Goal: Communication & Community: Share content

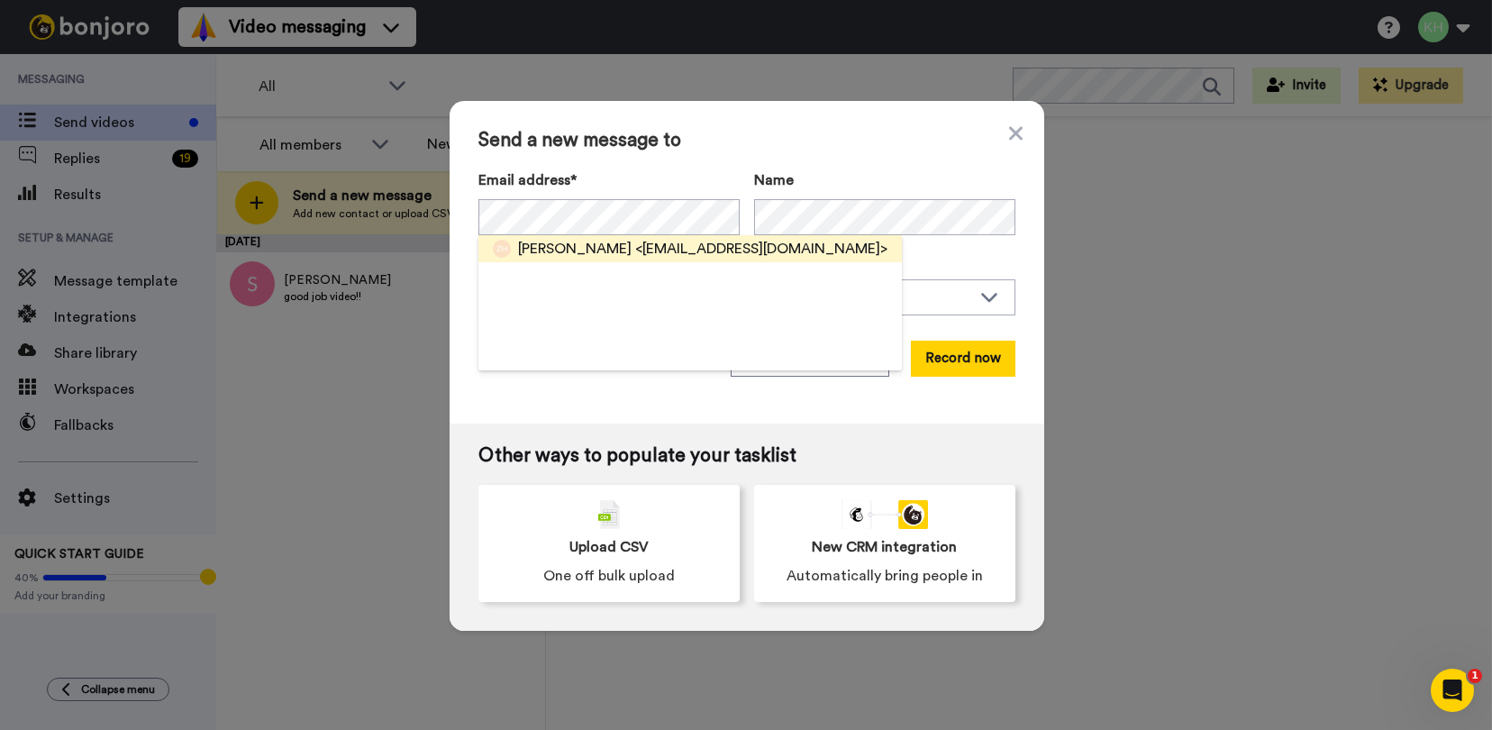
click at [635, 254] on span "<spar77@live.com.au>" at bounding box center [761, 249] width 252 height 22
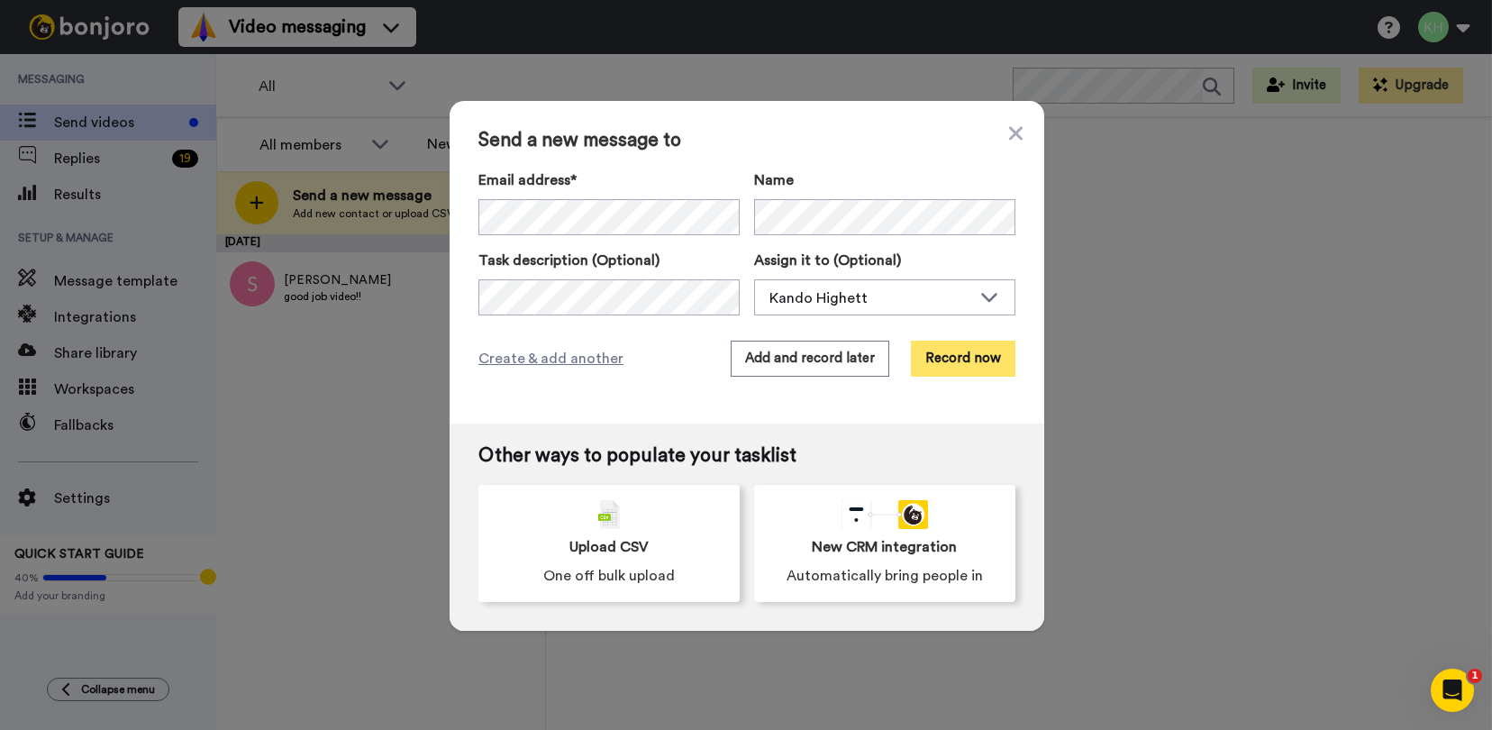
click at [963, 360] on button "Record now" at bounding box center [963, 358] width 104 height 36
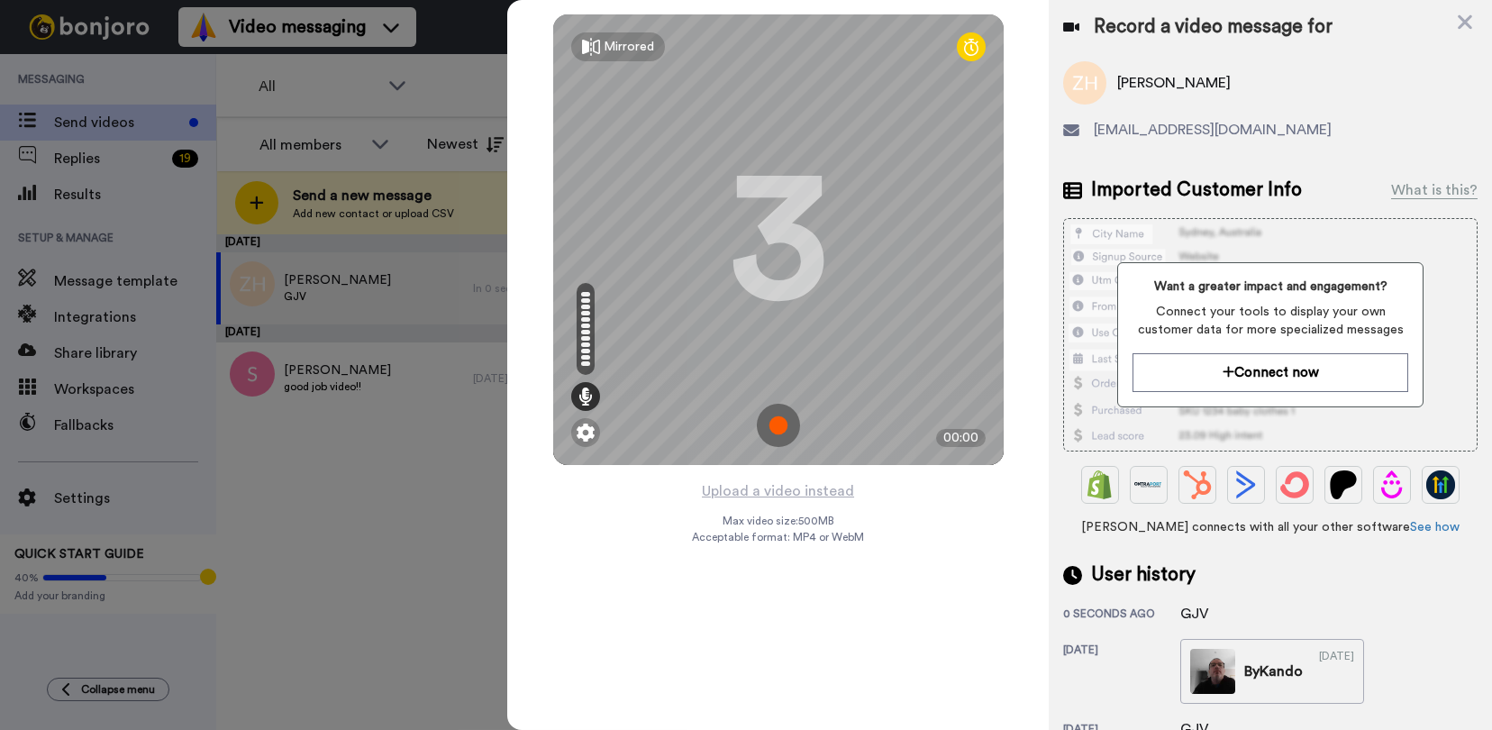
click at [778, 422] on img at bounding box center [778, 425] width 43 height 43
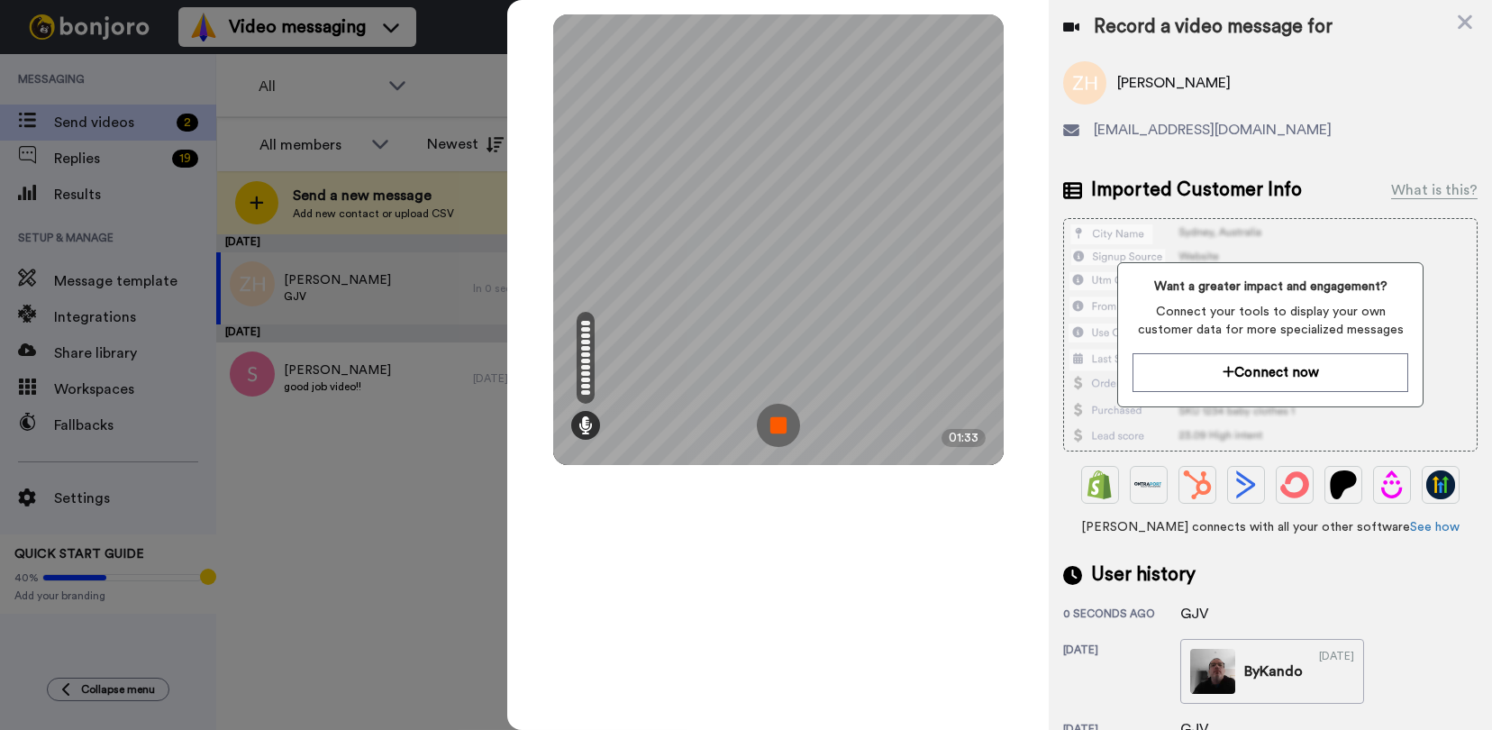
click at [779, 425] on img at bounding box center [778, 425] width 43 height 43
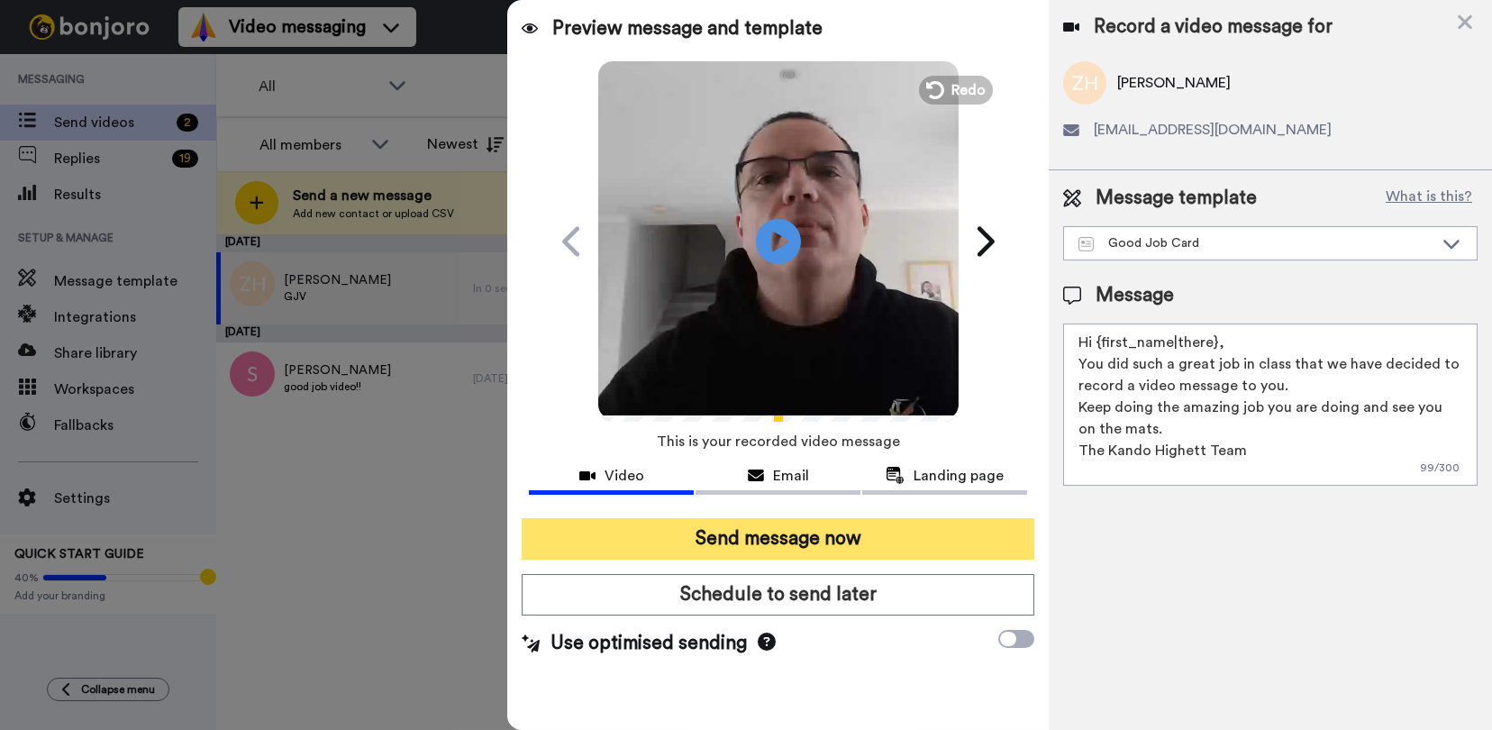
click at [861, 534] on button "Send message now" at bounding box center [778, 538] width 513 height 41
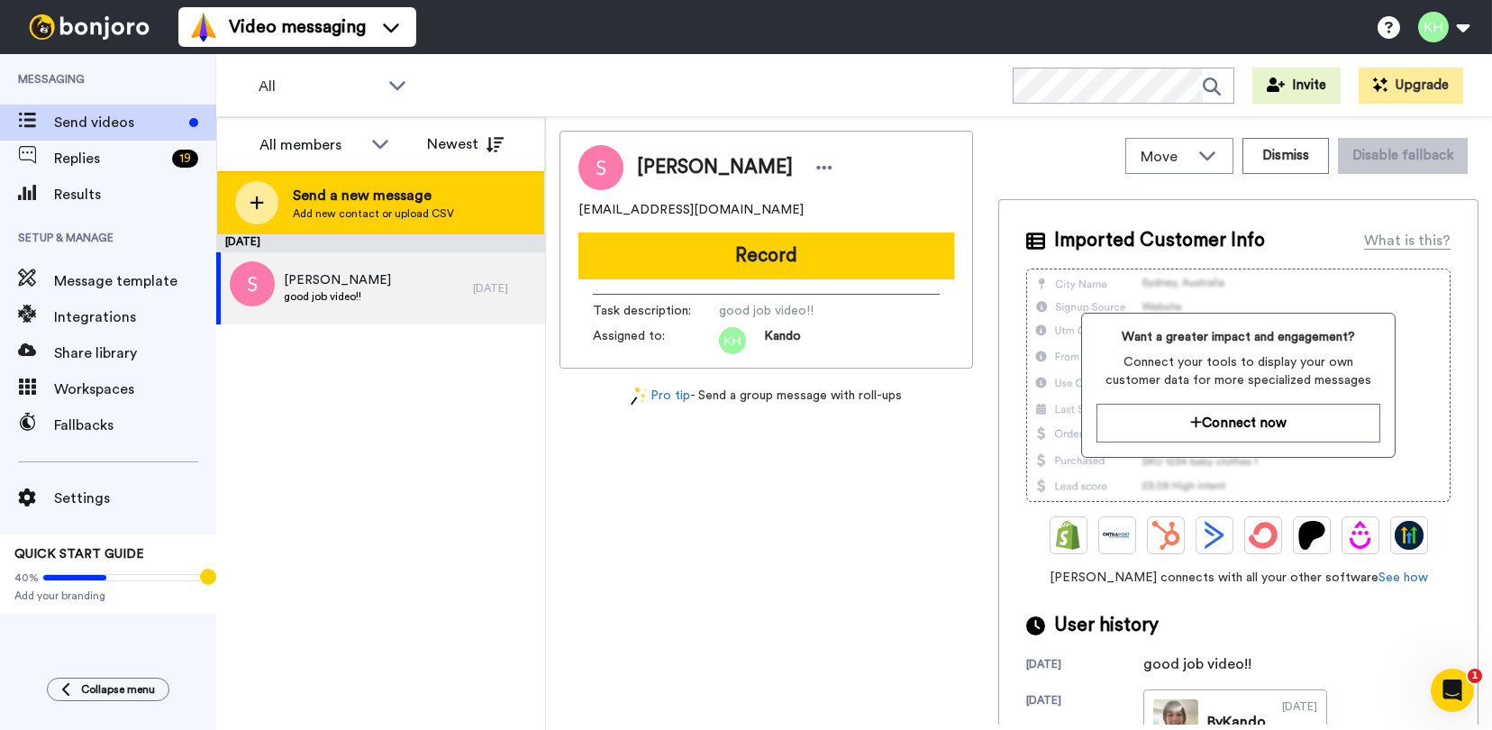
click at [371, 200] on span "Send a new message" at bounding box center [373, 196] width 161 height 22
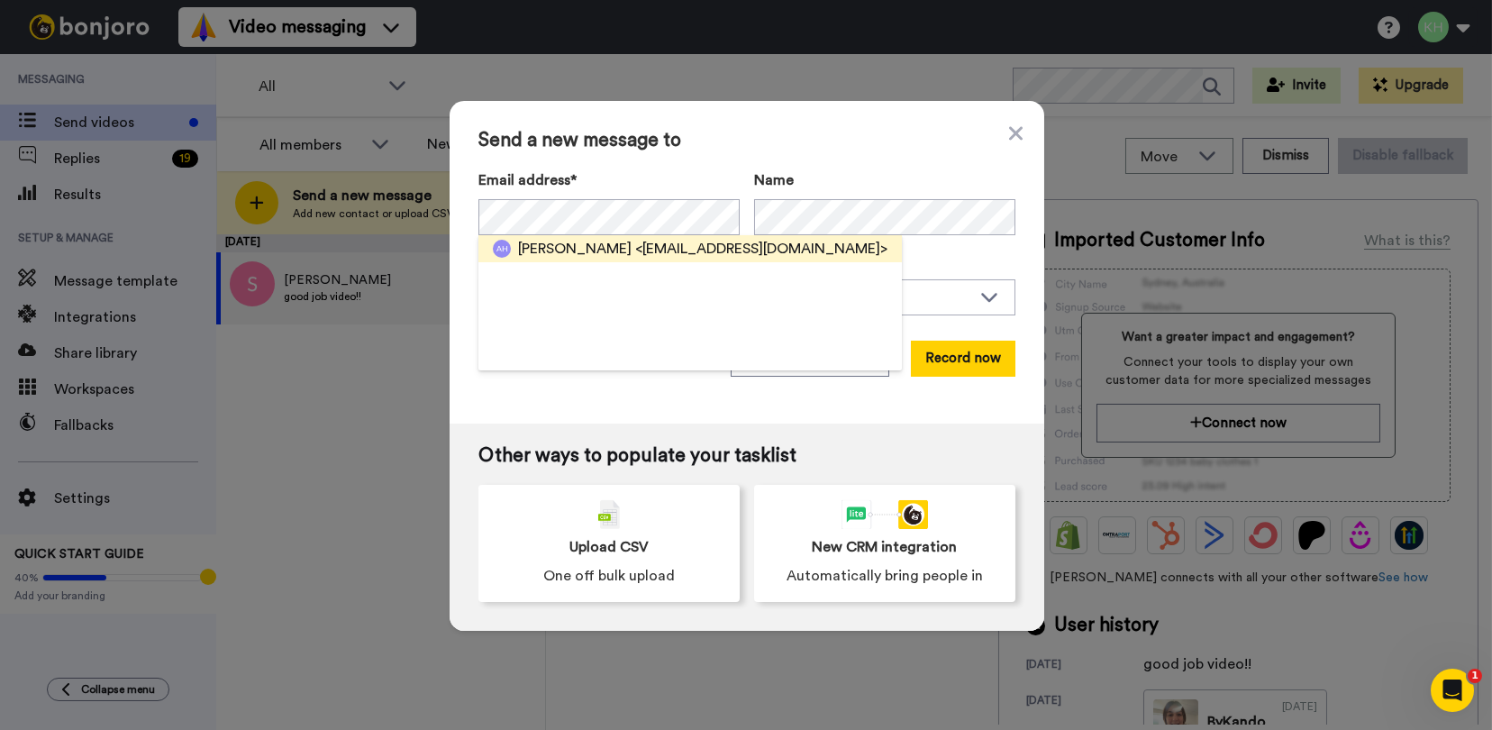
click at [569, 245] on span "Alexander Hall" at bounding box center [574, 249] width 113 height 22
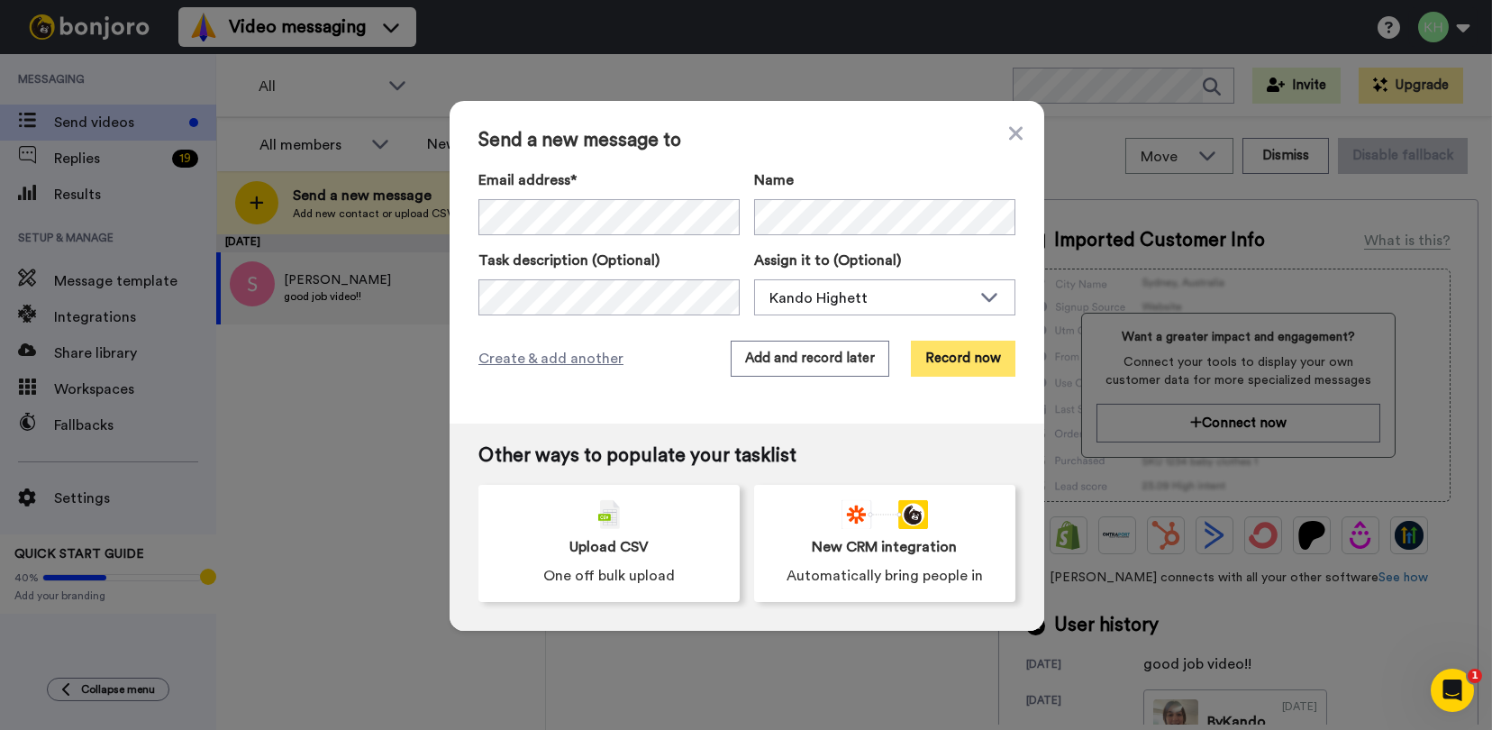
click at [972, 353] on button "Record now" at bounding box center [963, 358] width 104 height 36
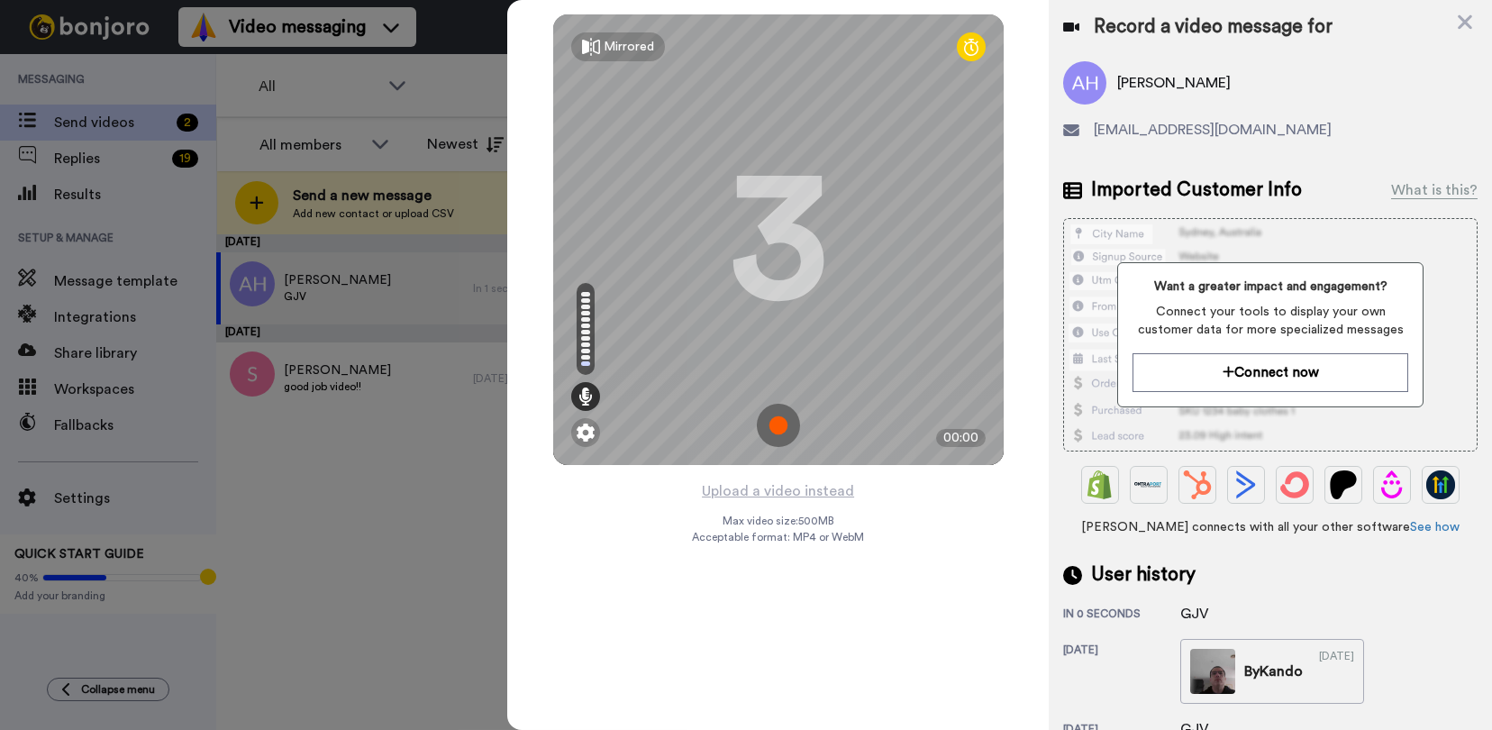
click at [776, 419] on img at bounding box center [778, 425] width 43 height 43
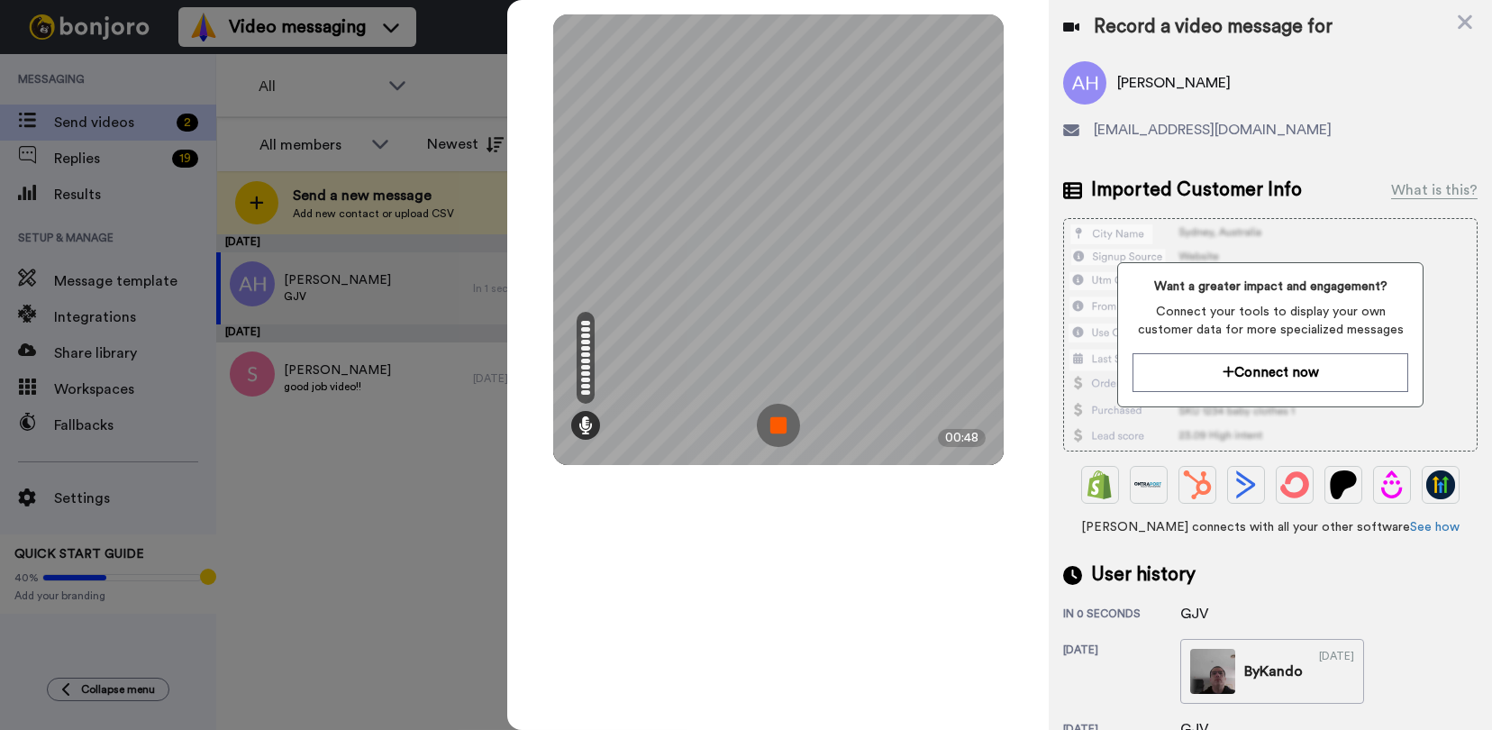
click at [778, 431] on img at bounding box center [778, 425] width 43 height 43
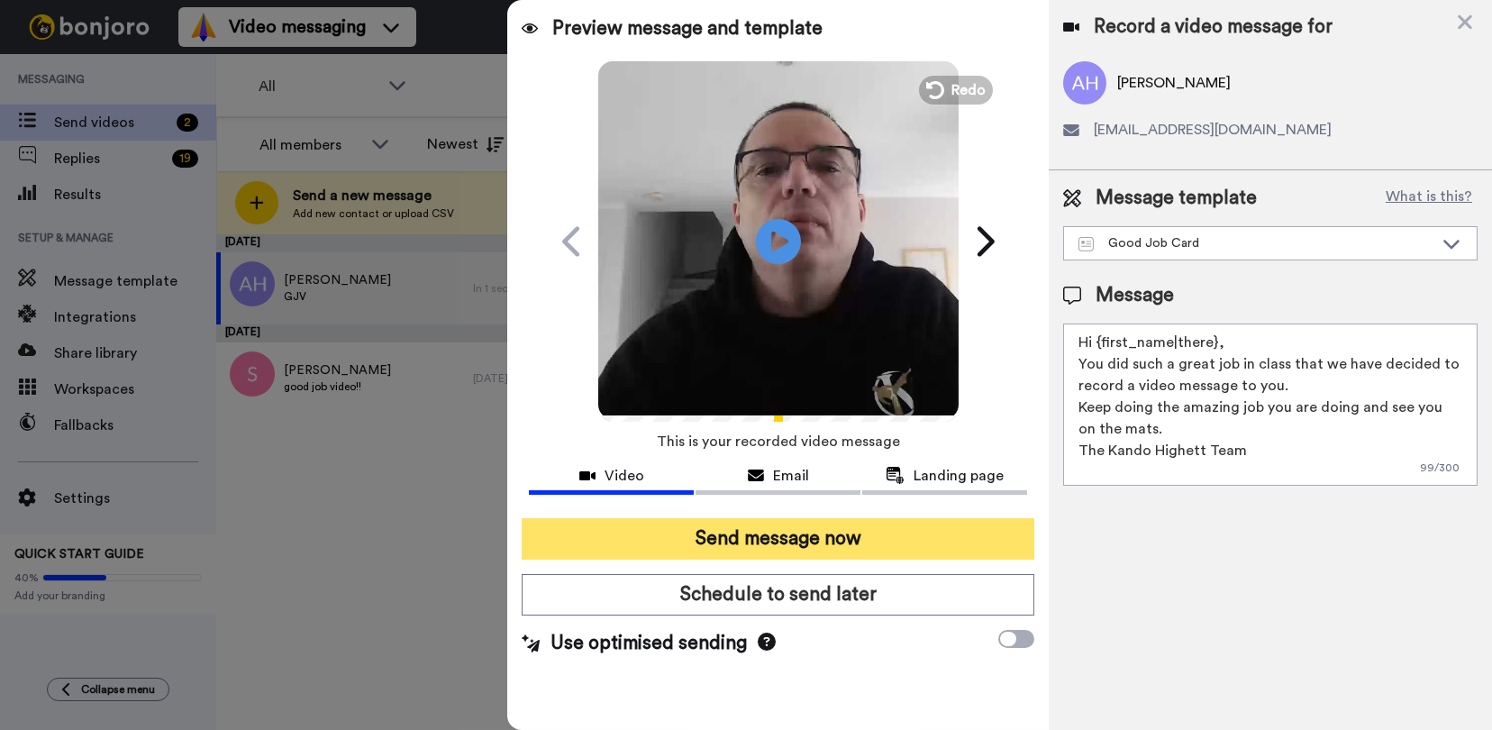
click at [785, 541] on button "Send message now" at bounding box center [778, 538] width 513 height 41
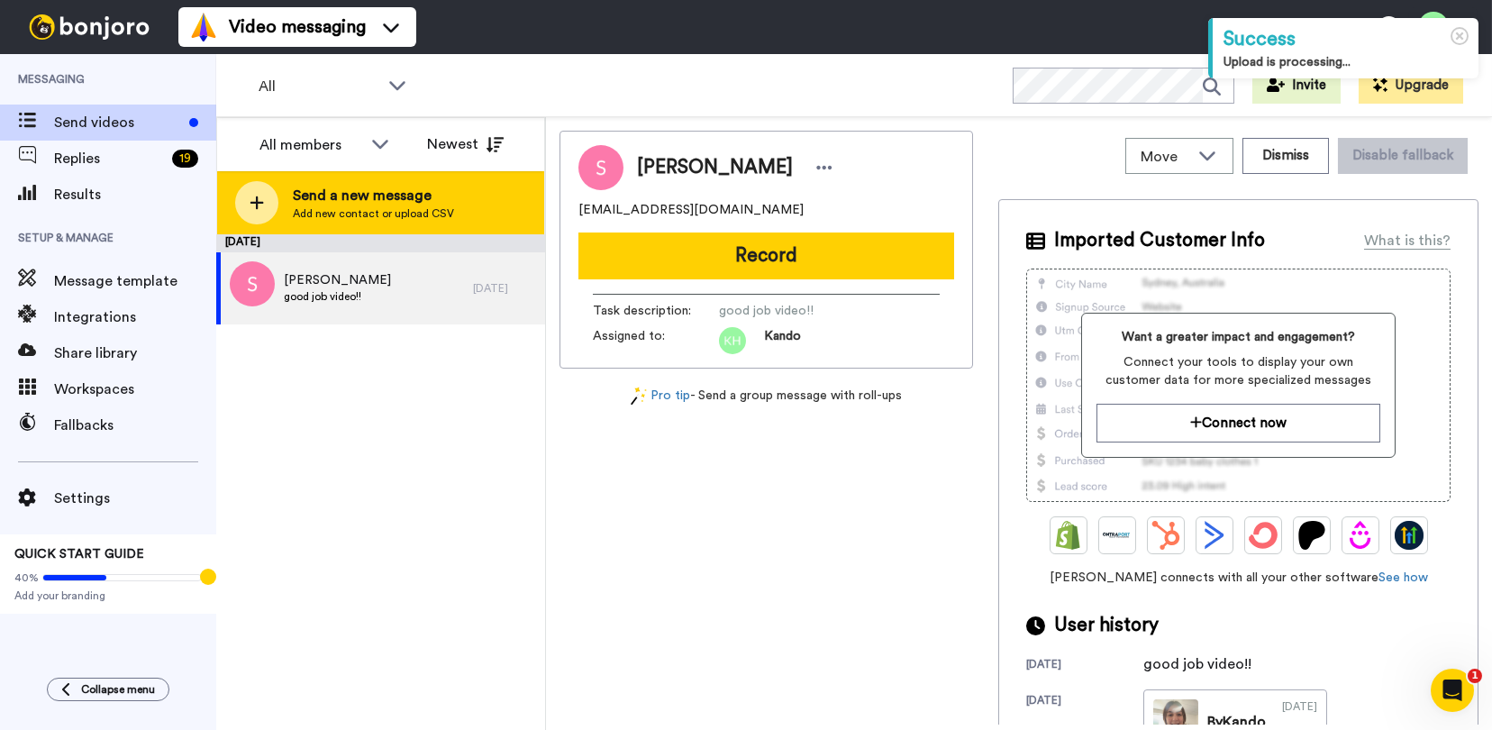
click at [435, 195] on span "Send a new message" at bounding box center [373, 196] width 161 height 22
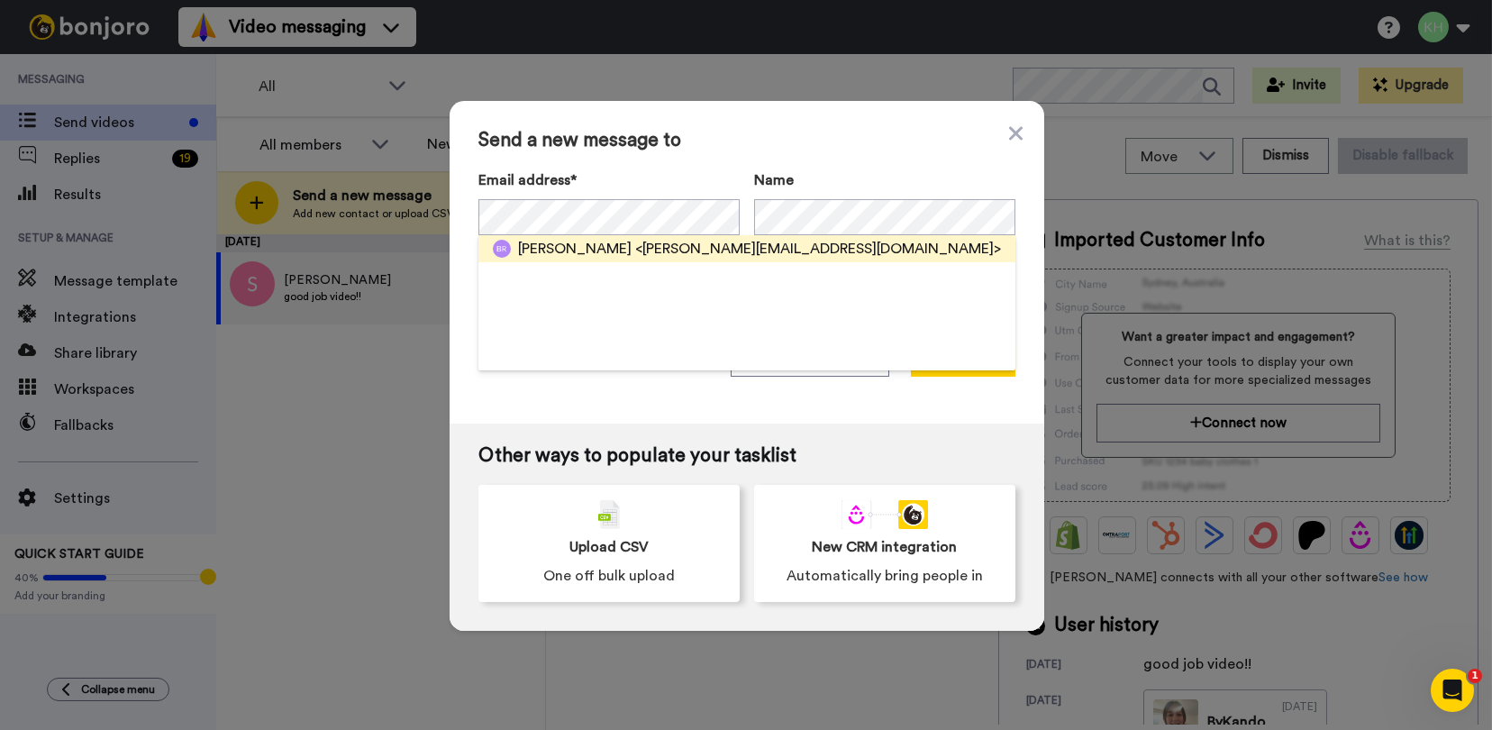
click at [552, 238] on span "Benji Rozenberg" at bounding box center [574, 249] width 113 height 22
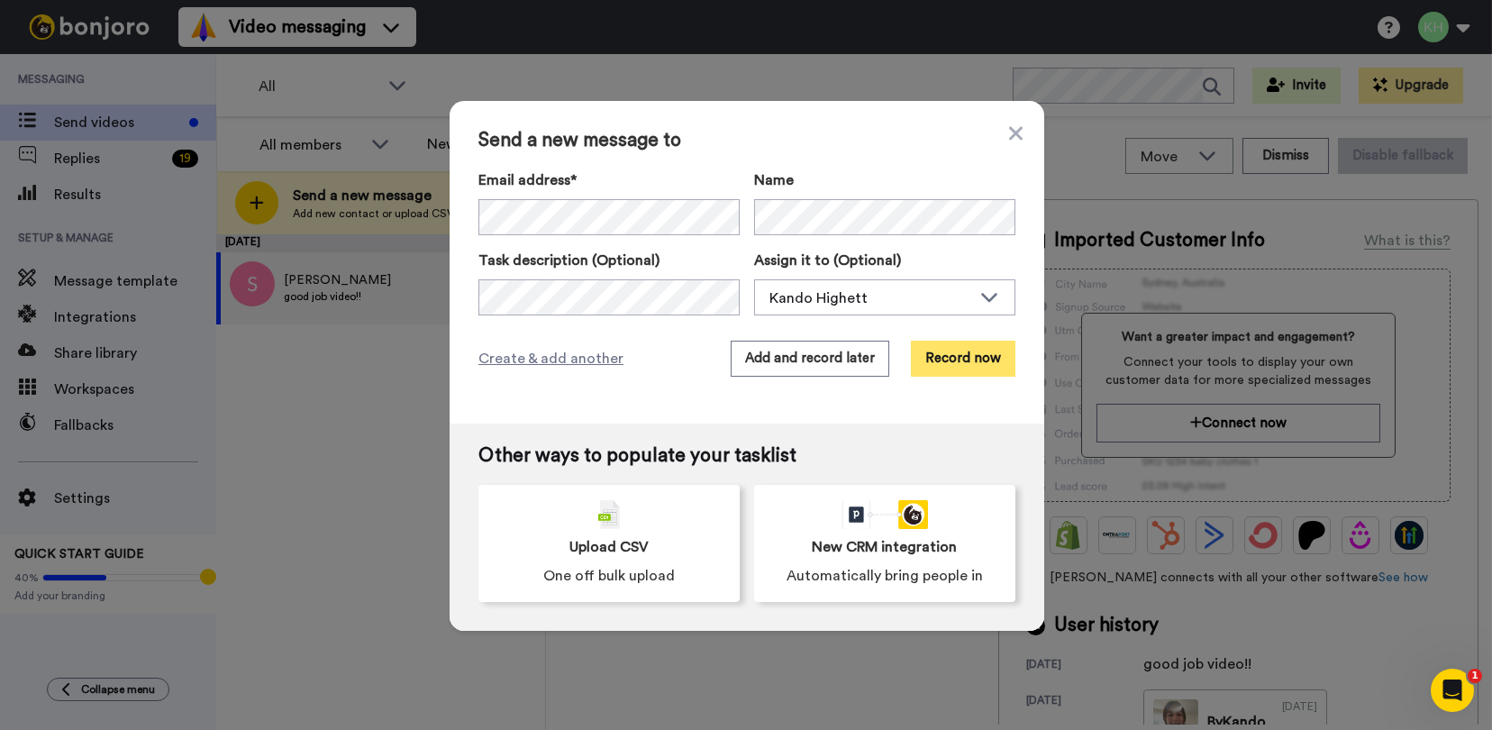
click at [949, 343] on button "Record now" at bounding box center [963, 358] width 104 height 36
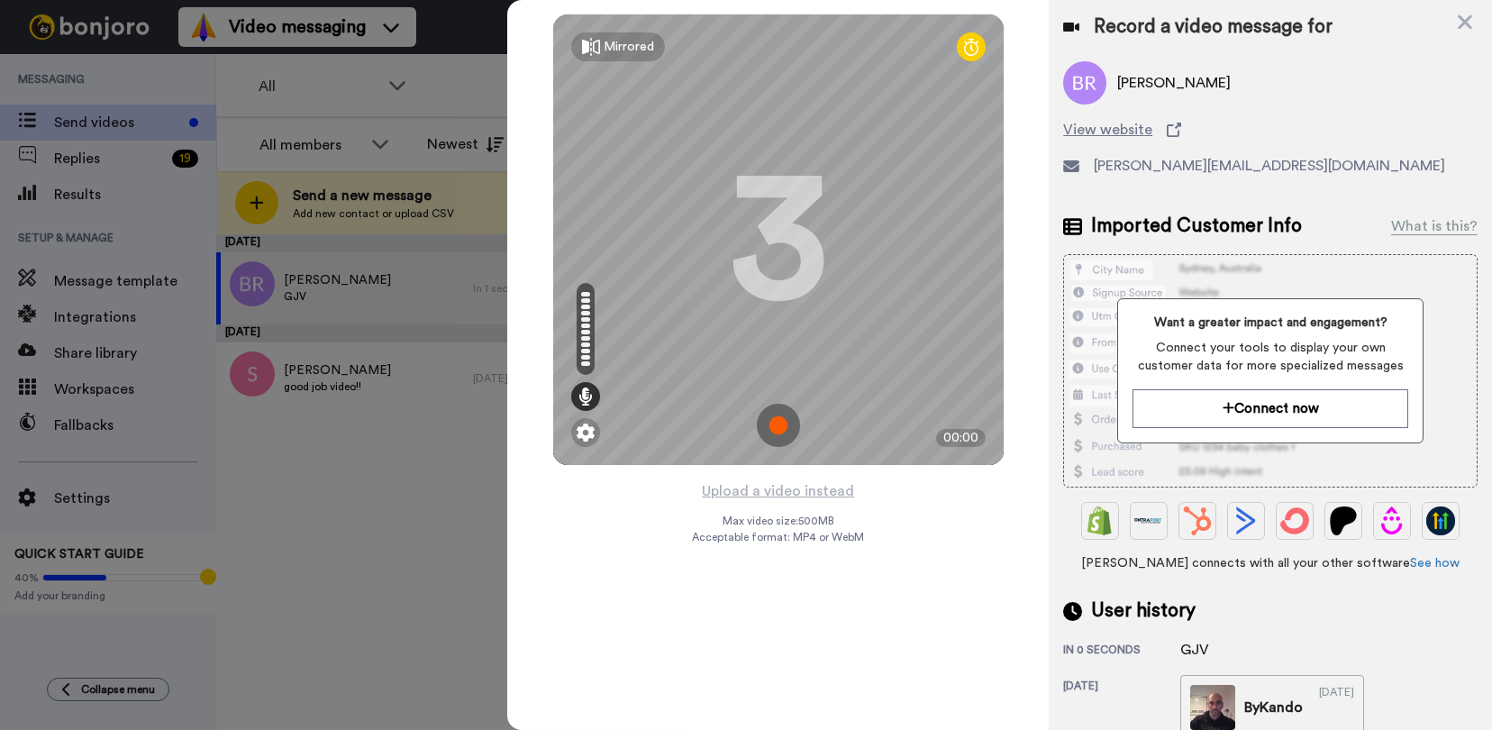
click at [766, 427] on img at bounding box center [778, 425] width 43 height 43
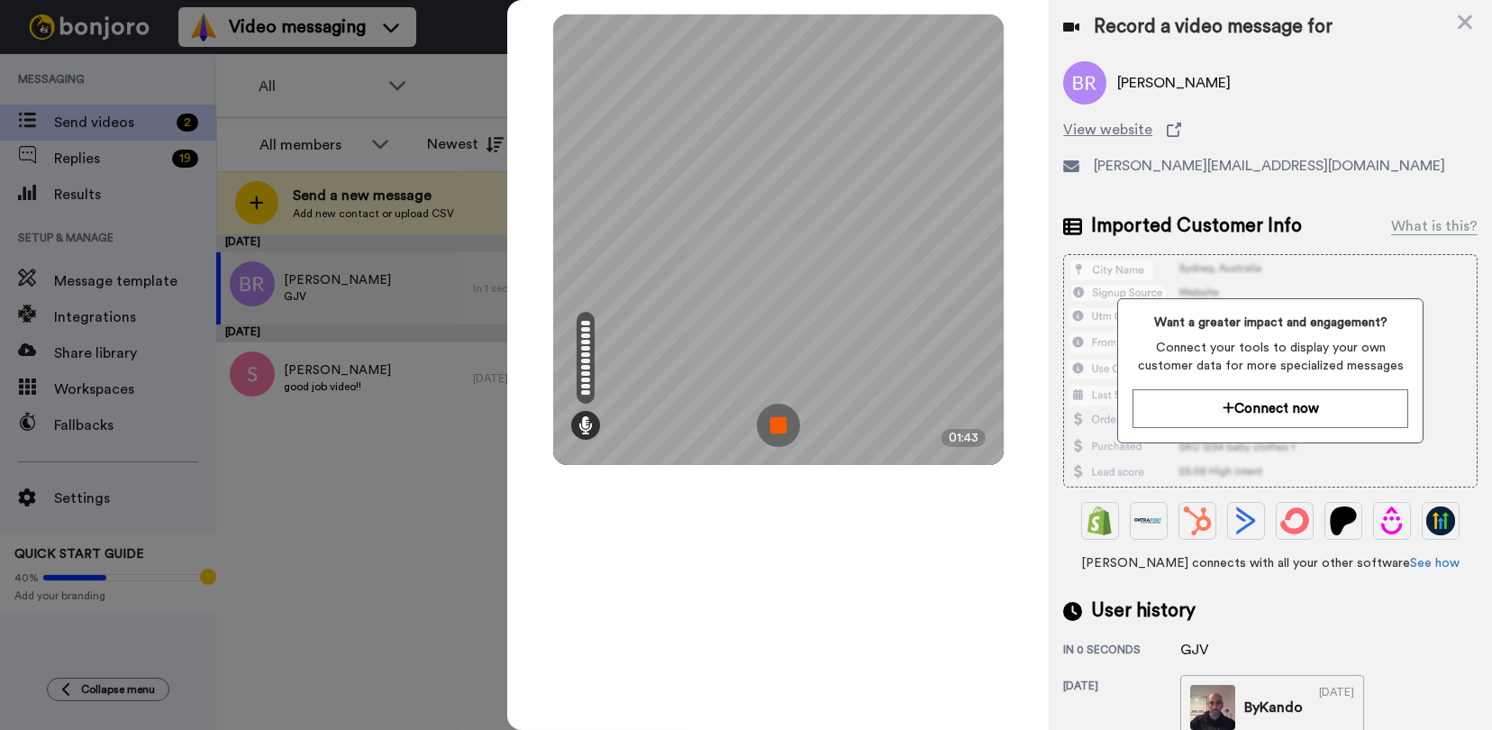
click at [775, 420] on img at bounding box center [778, 425] width 43 height 43
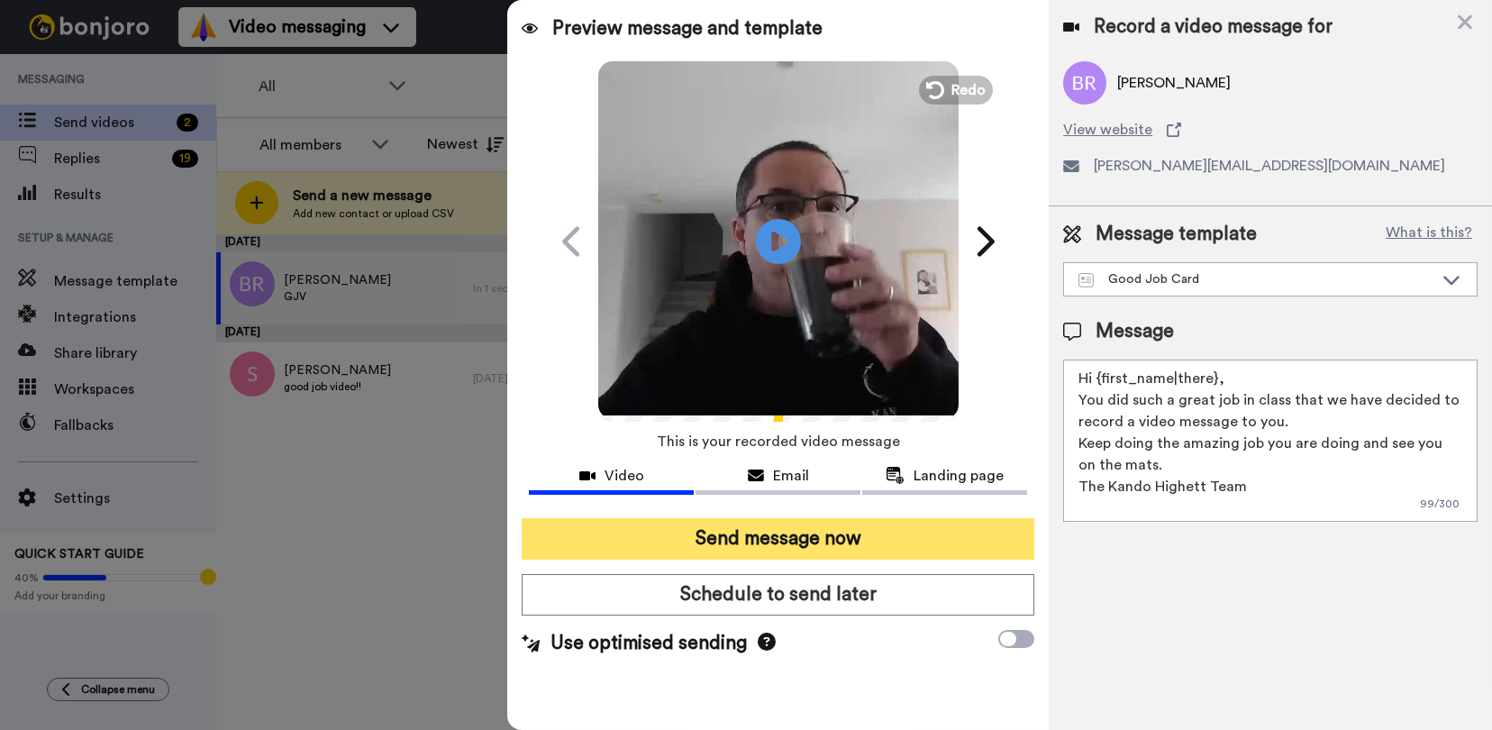
click at [824, 534] on button "Send message now" at bounding box center [778, 538] width 513 height 41
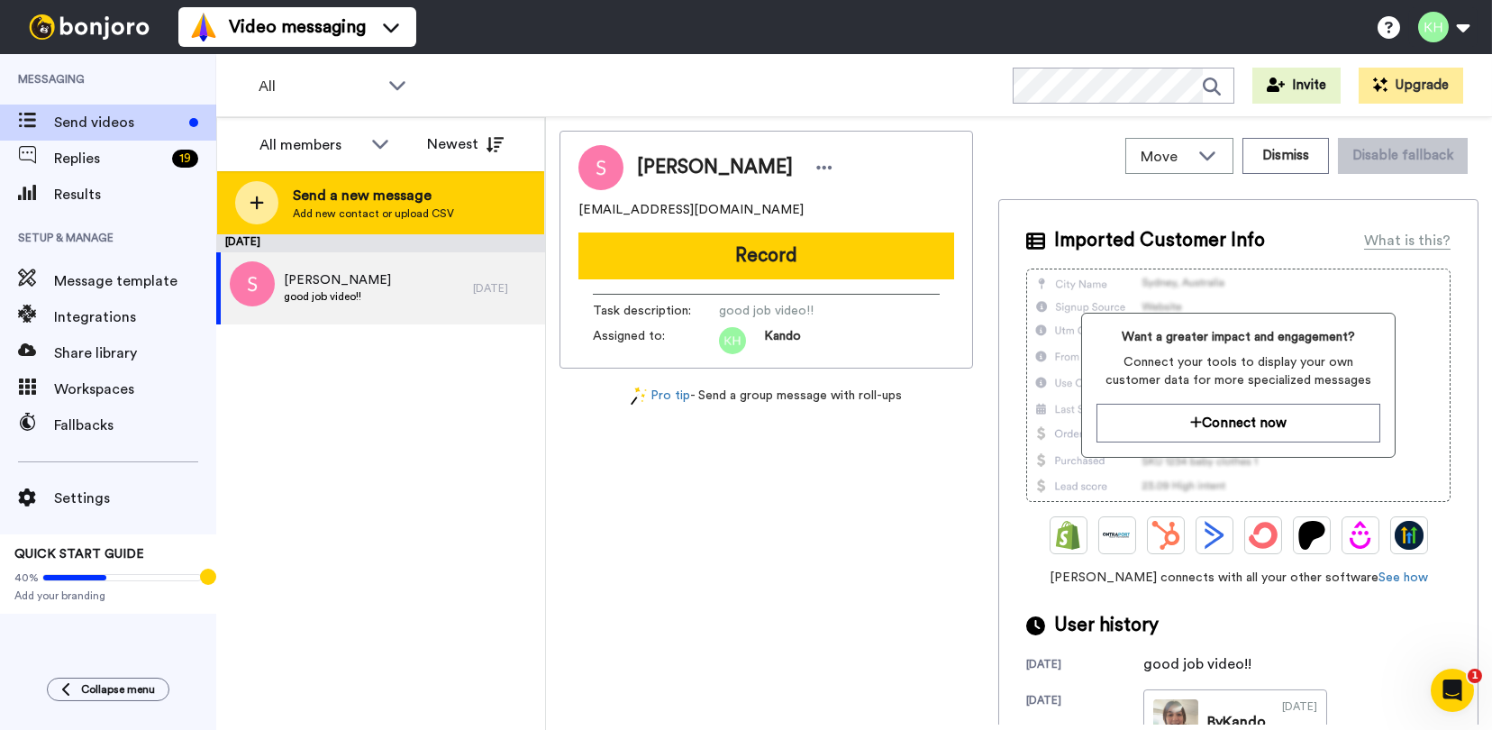
click at [420, 225] on div "Send a new message Add new contact or upload CSV" at bounding box center [380, 202] width 327 height 63
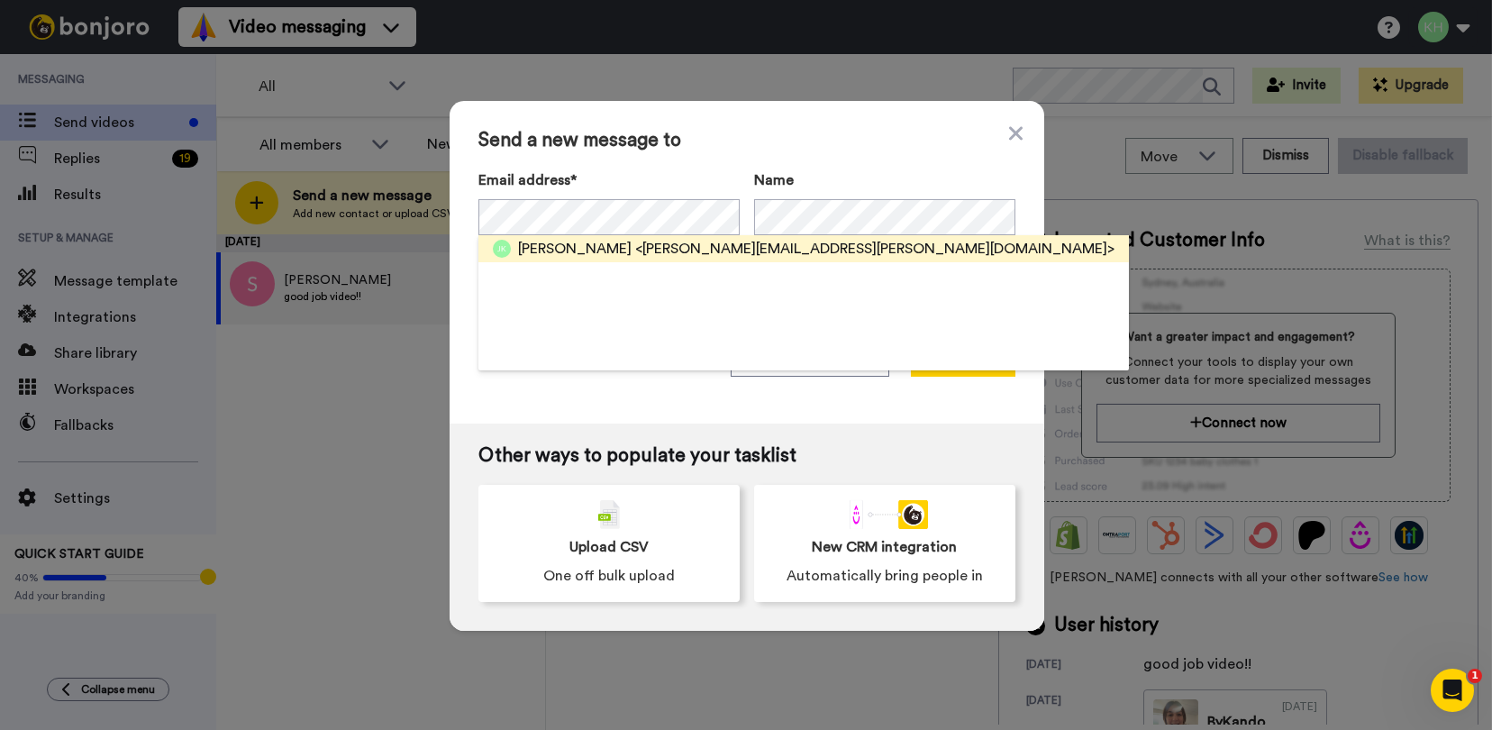
click at [569, 245] on span "Zara Kula" at bounding box center [574, 249] width 113 height 22
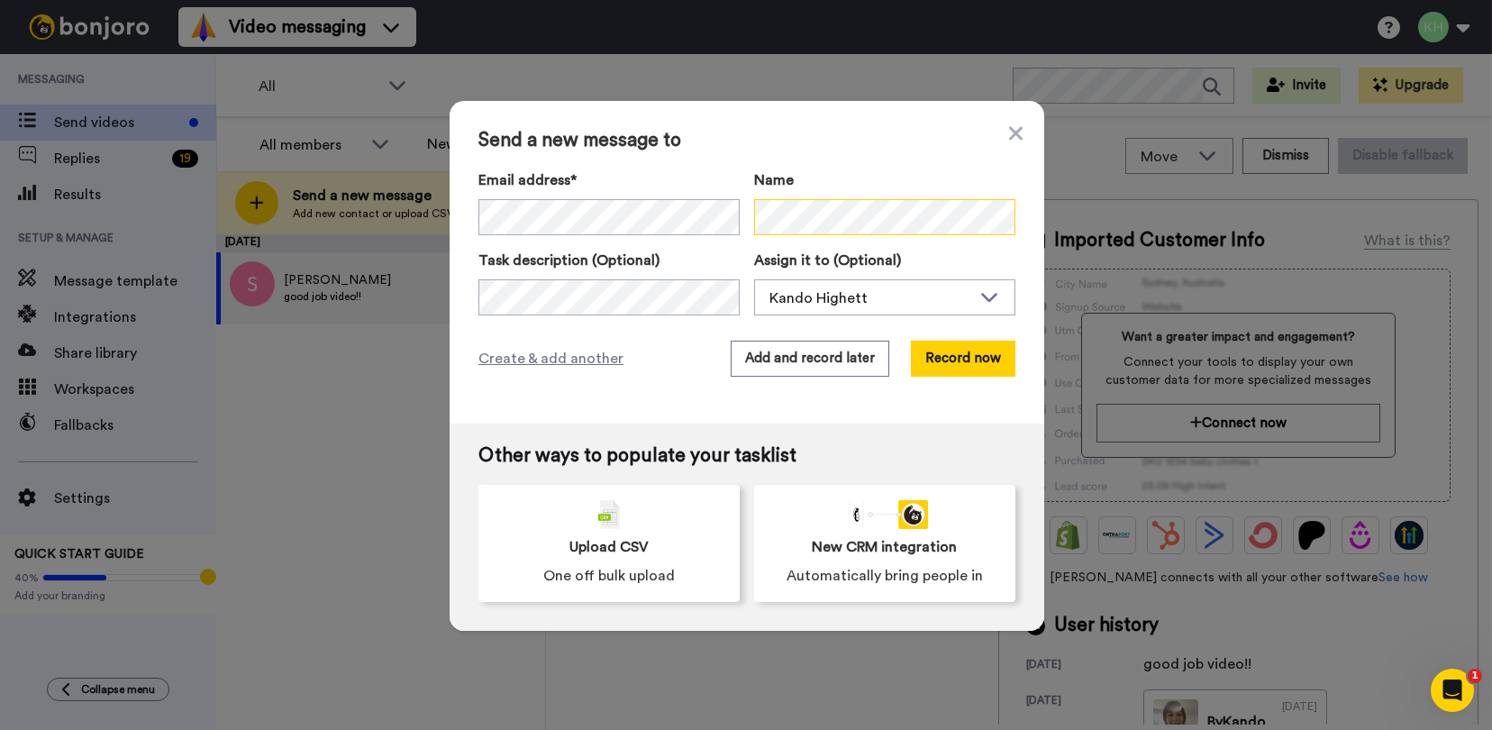
click at [634, 203] on div "Email address* Zara Kula <sarah.kula@outlook.com> Name" at bounding box center [746, 202] width 537 height 66
click at [968, 365] on button "Record now" at bounding box center [963, 358] width 104 height 36
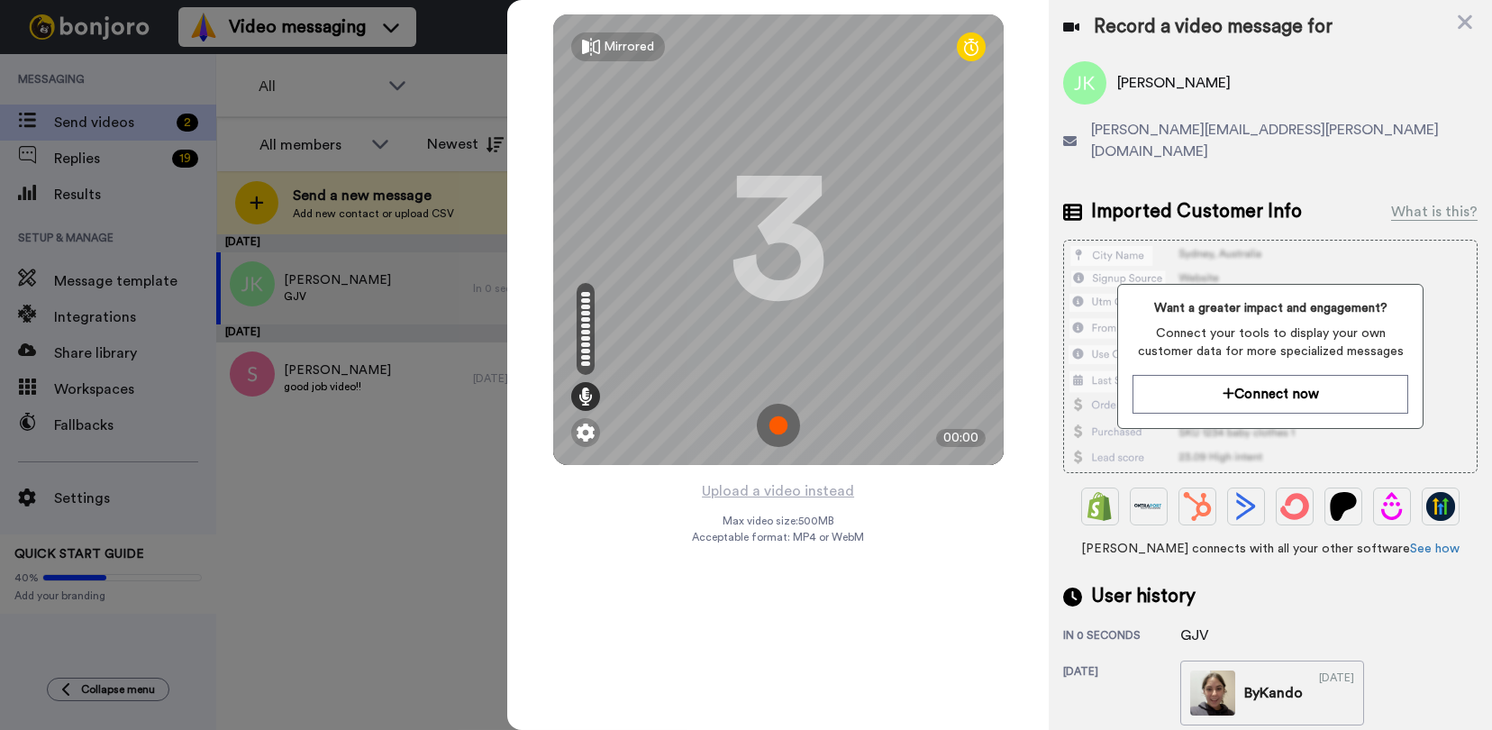
click at [771, 423] on img at bounding box center [778, 425] width 43 height 43
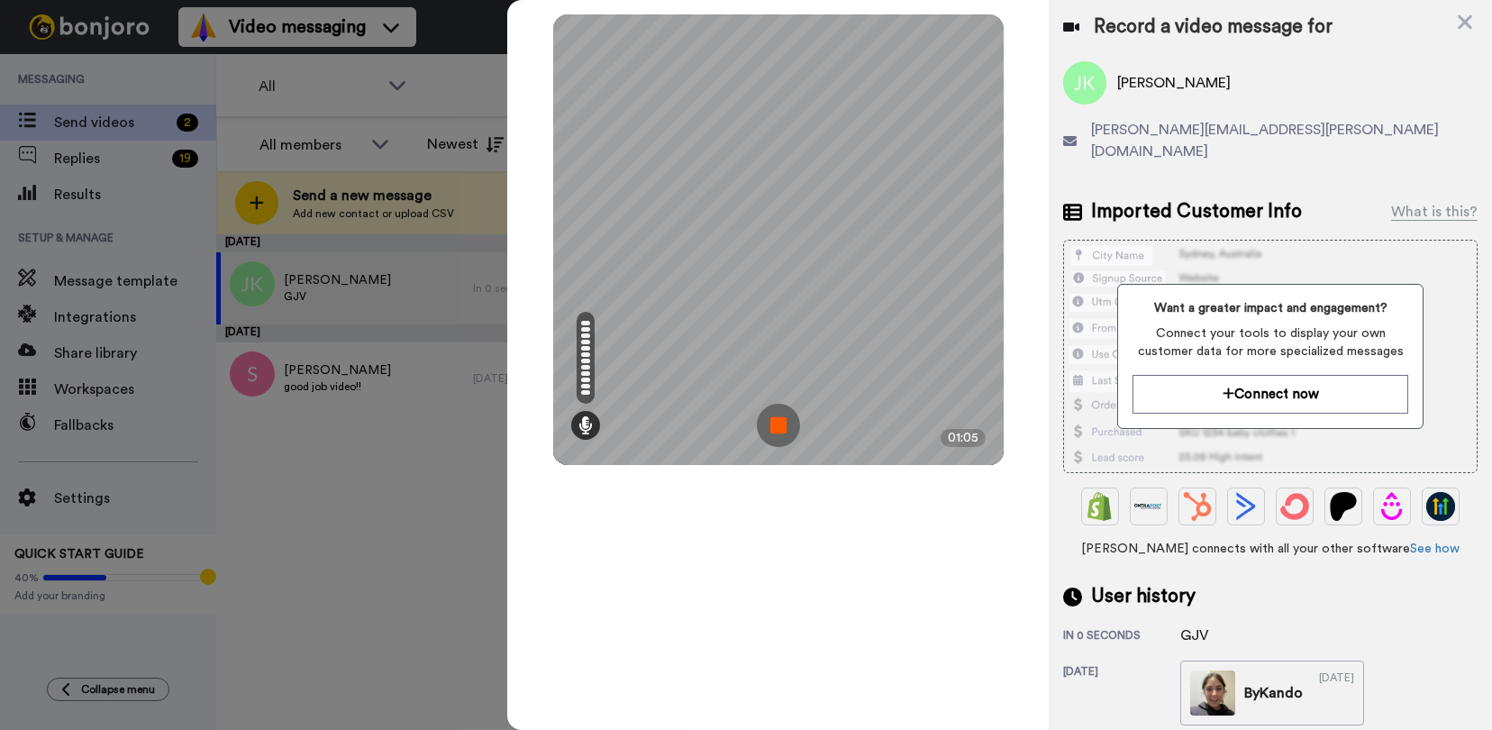
click at [766, 408] on img at bounding box center [778, 425] width 43 height 43
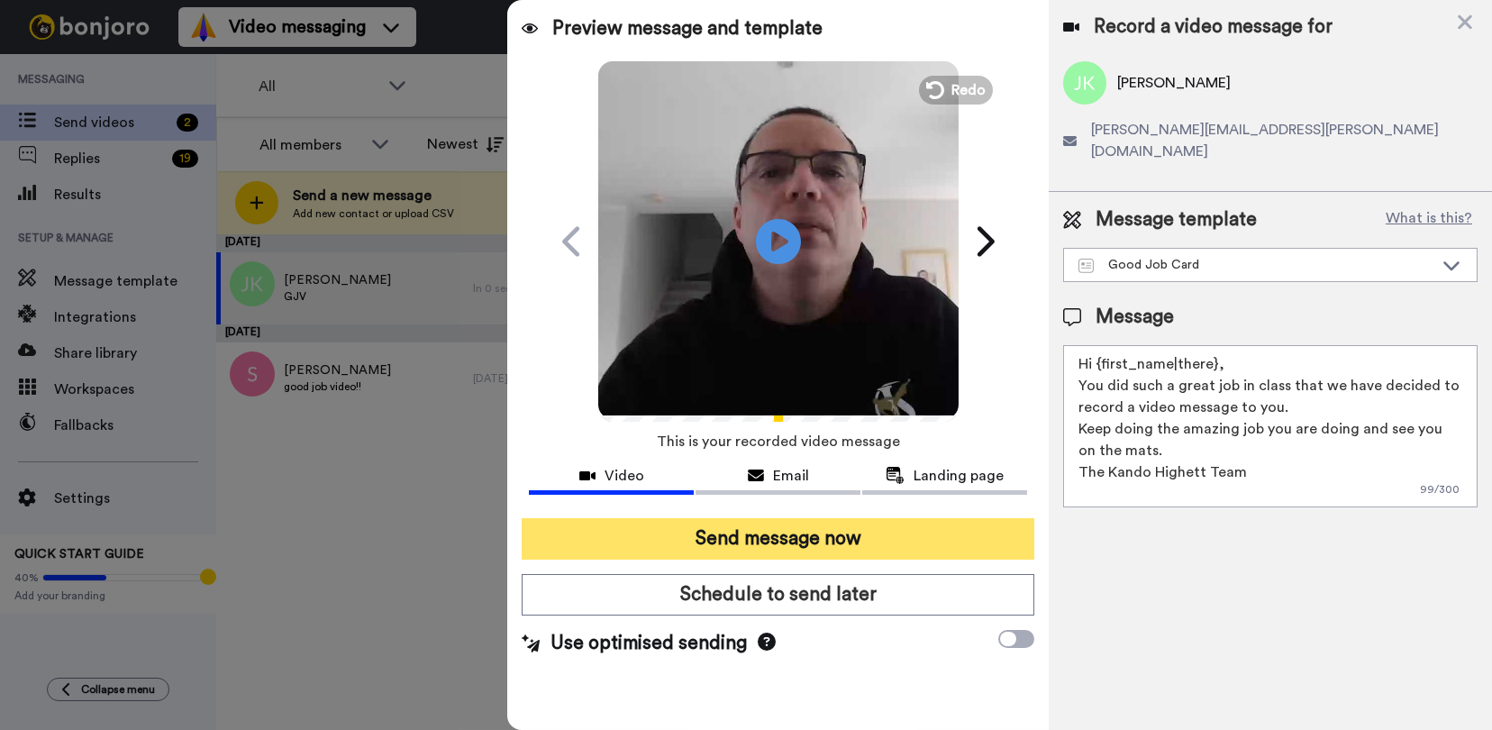
click at [857, 540] on button "Send message now" at bounding box center [778, 538] width 513 height 41
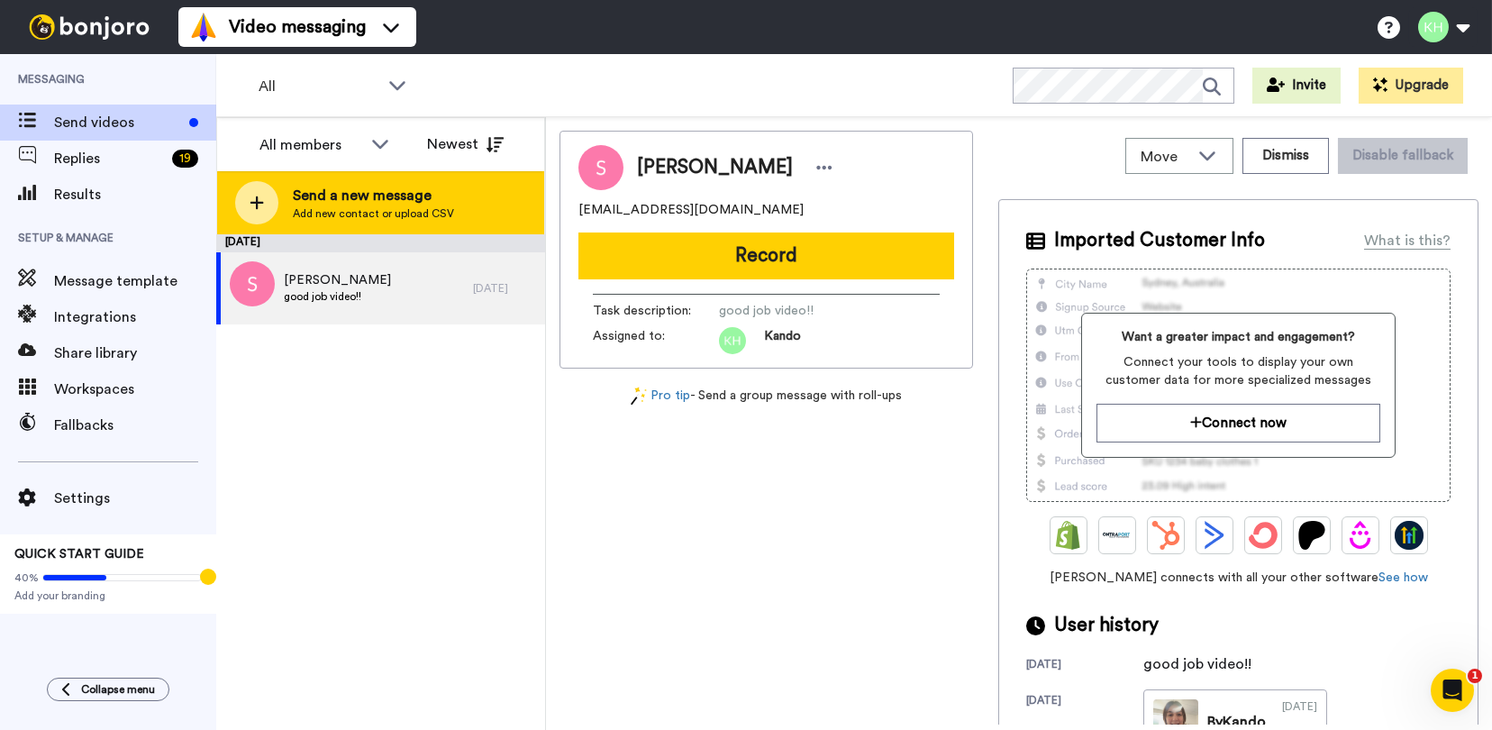
click at [436, 197] on span "Send a new message" at bounding box center [373, 196] width 161 height 22
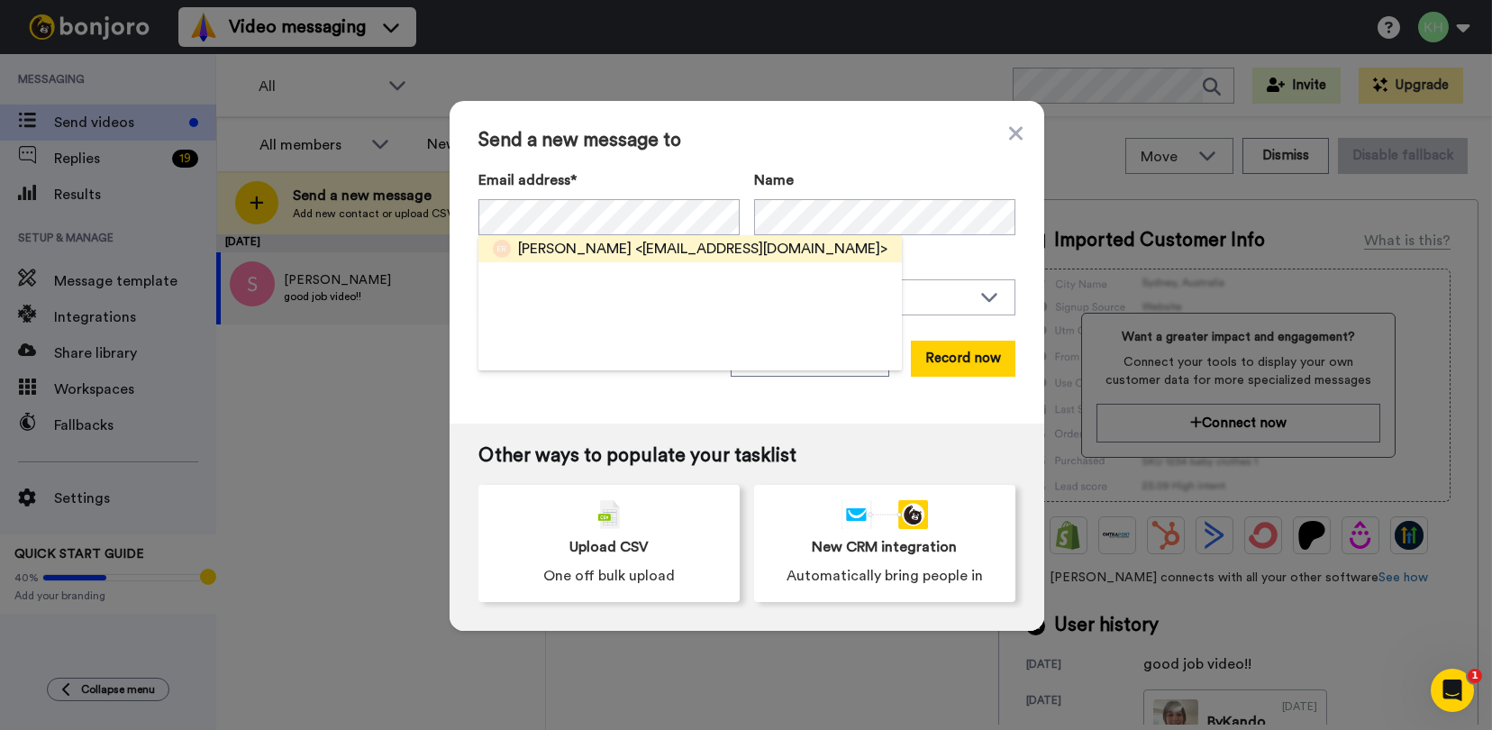
click at [635, 247] on span "<[EMAIL_ADDRESS][DOMAIN_NAME]>" at bounding box center [761, 249] width 252 height 22
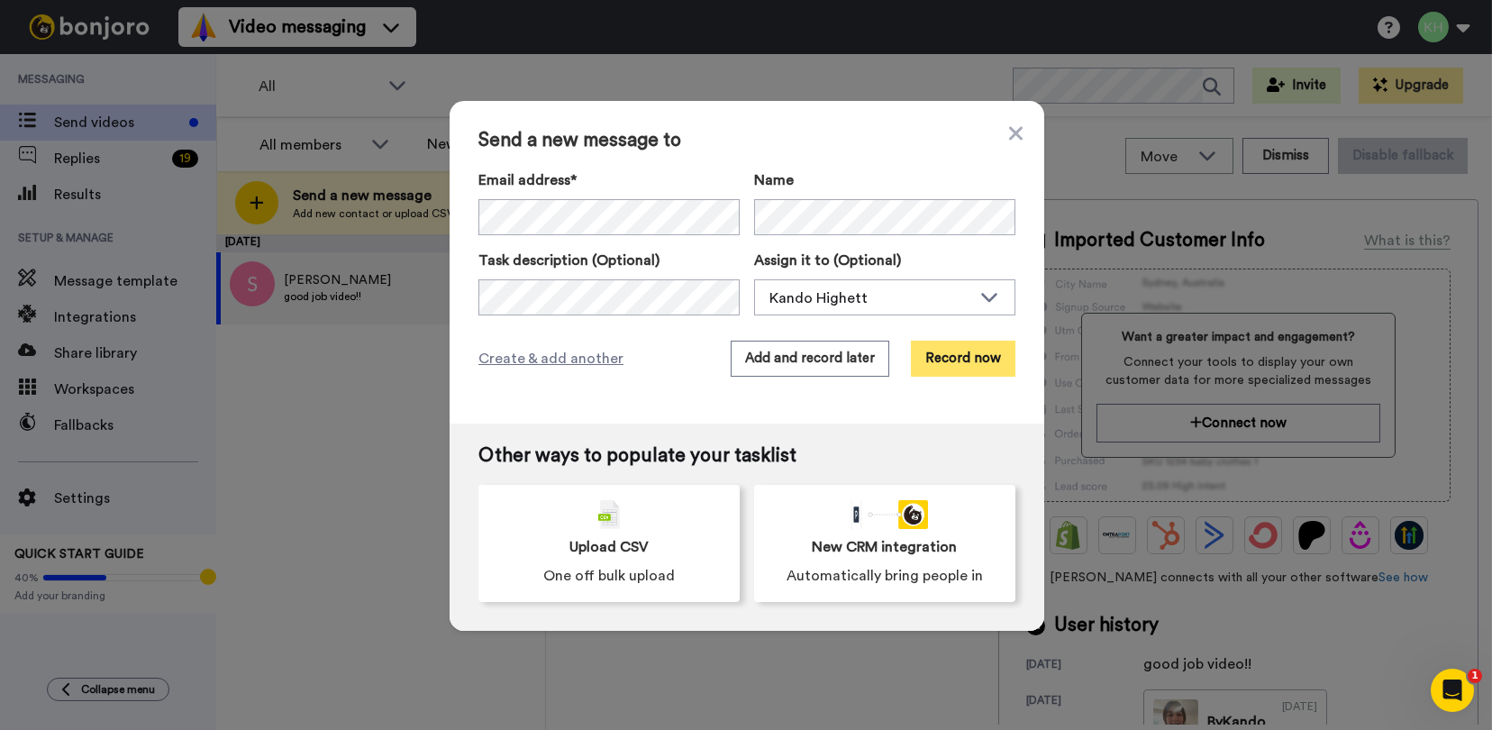
click at [952, 360] on button "Record now" at bounding box center [963, 358] width 104 height 36
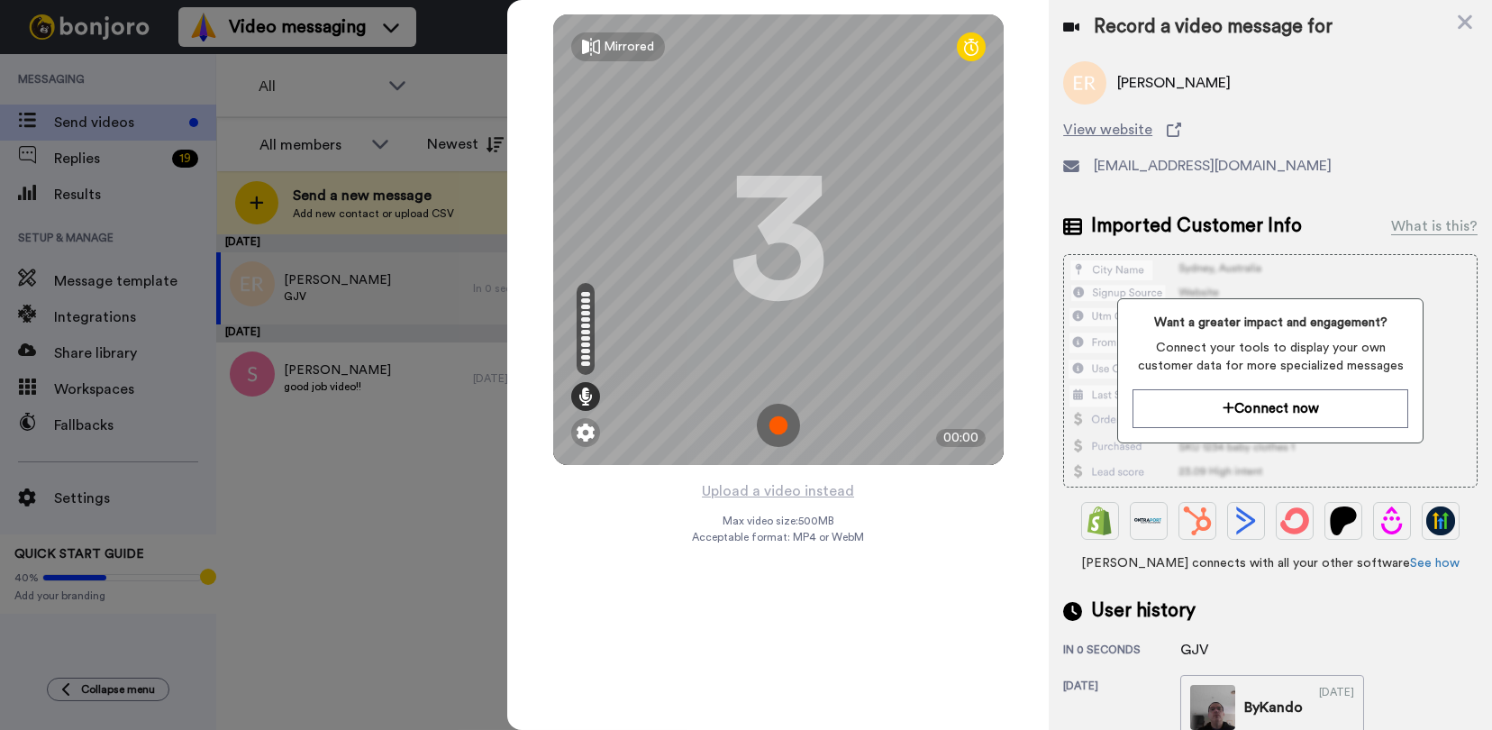
click at [790, 420] on img at bounding box center [778, 425] width 43 height 43
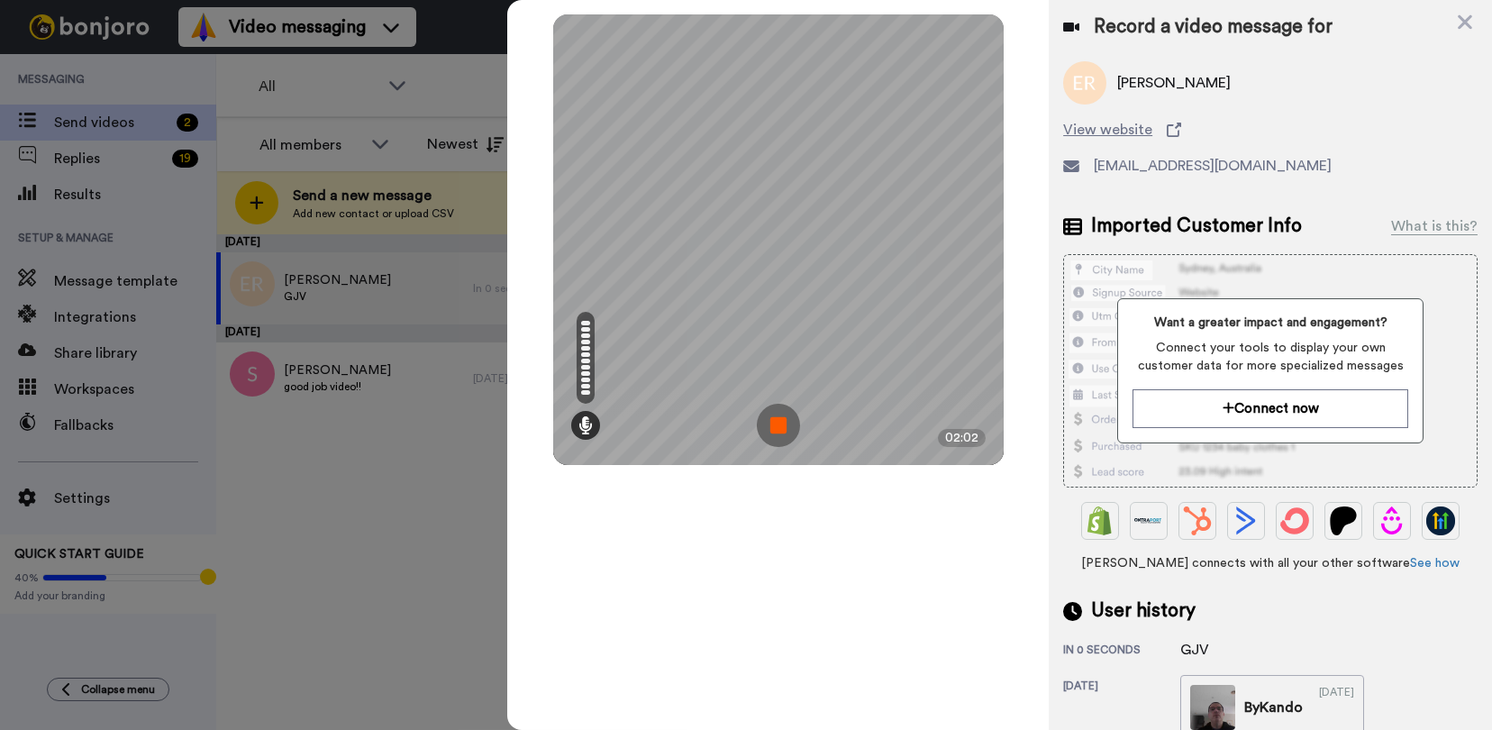
click at [785, 419] on img at bounding box center [778, 425] width 43 height 43
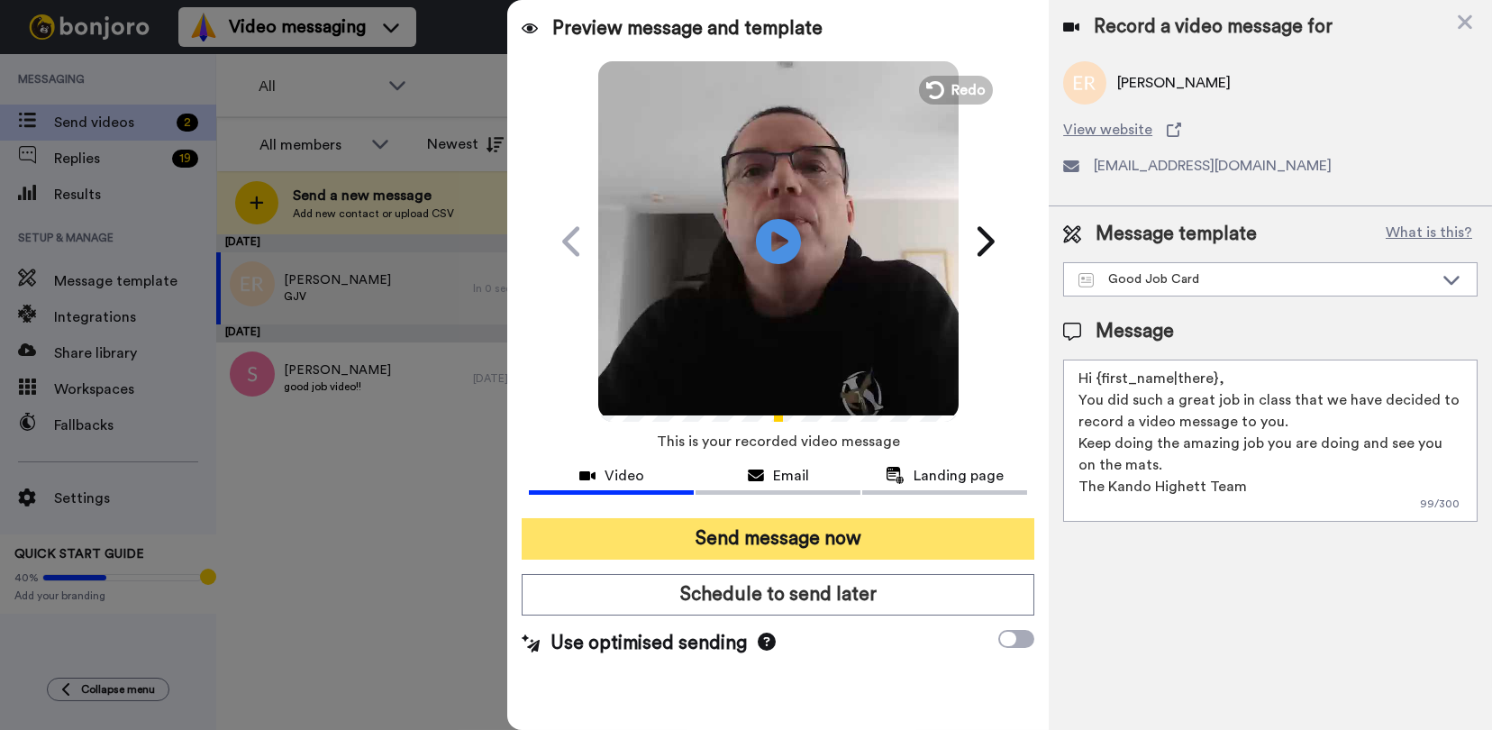
click at [795, 534] on button "Send message now" at bounding box center [778, 538] width 513 height 41
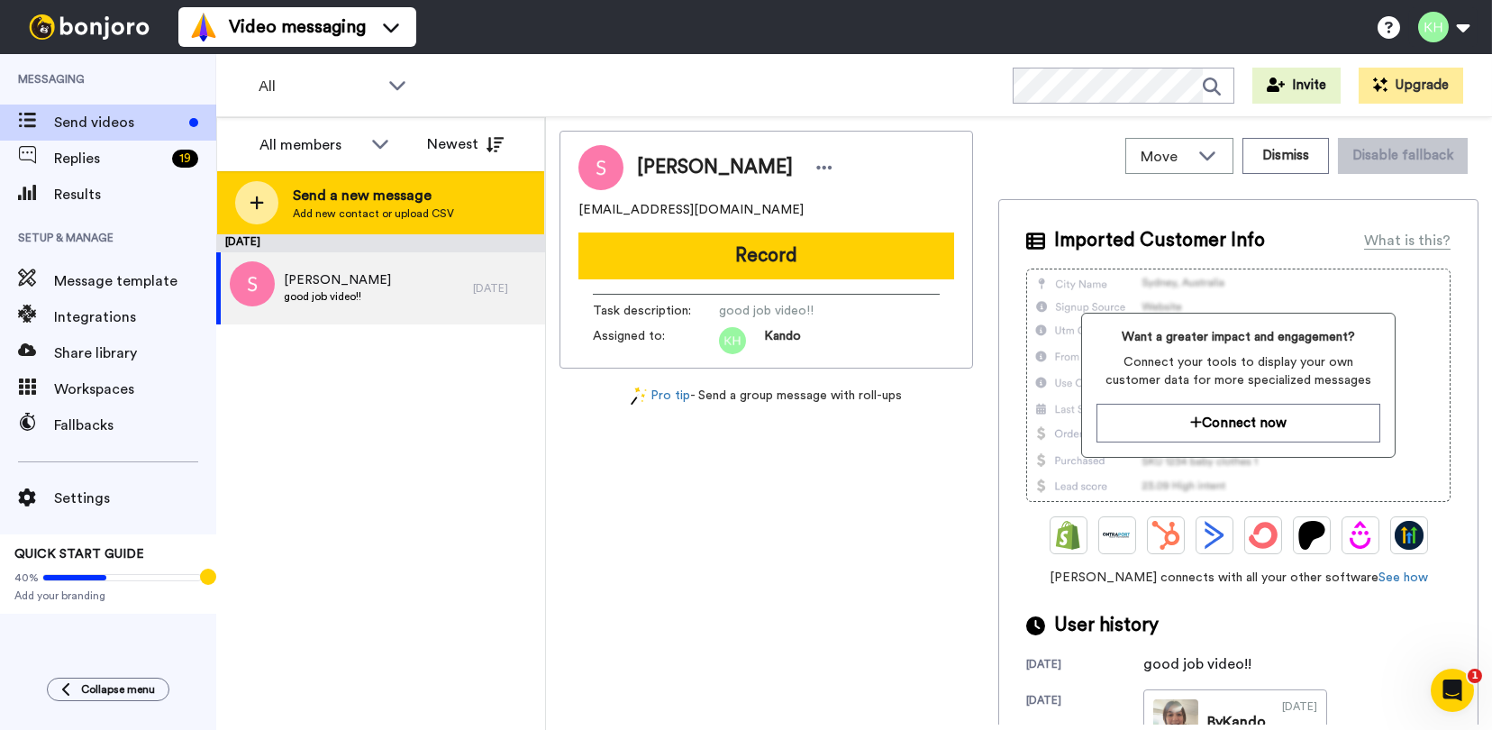
click at [420, 206] on span "Add new contact or upload CSV" at bounding box center [373, 213] width 161 height 14
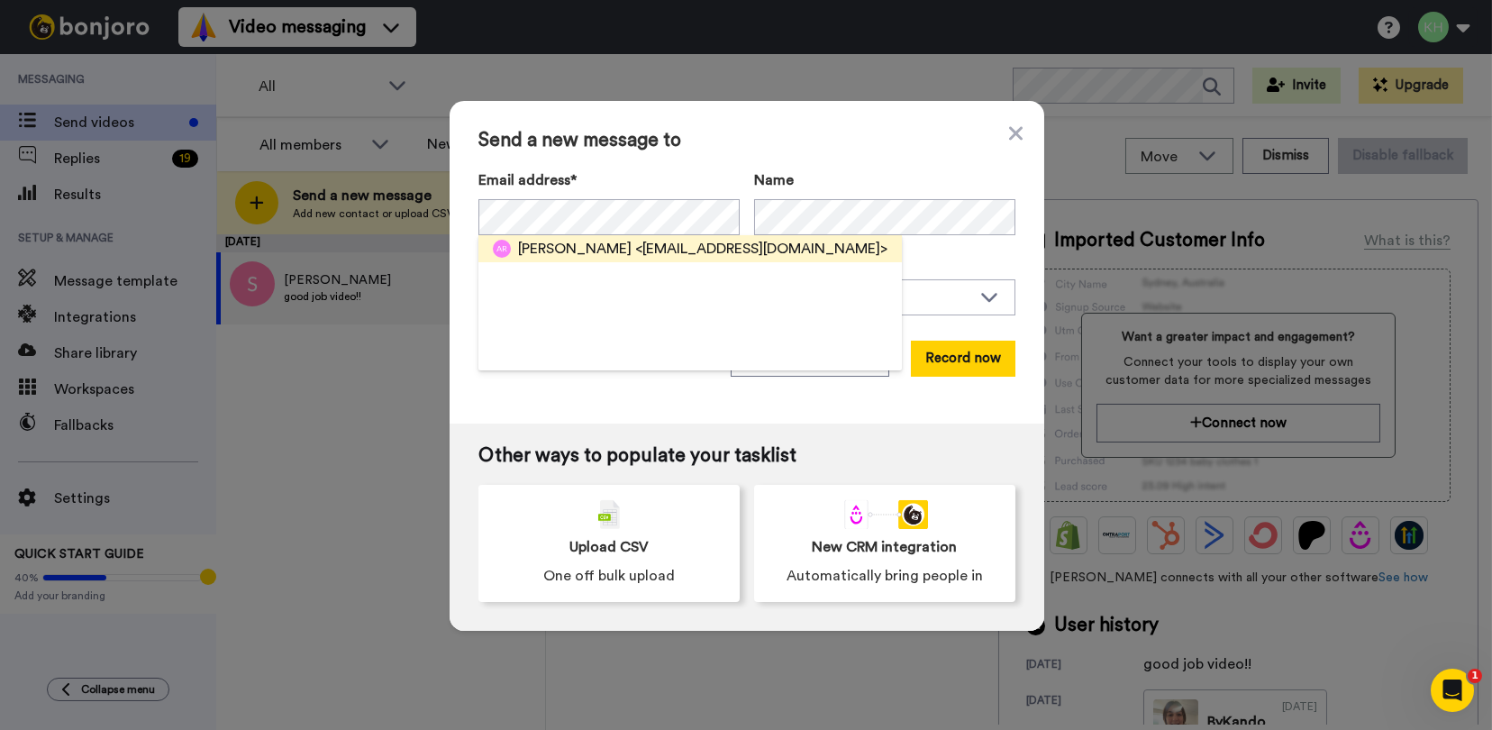
click at [636, 250] on span "<sudehini_d@hotmail.com>" at bounding box center [761, 249] width 252 height 22
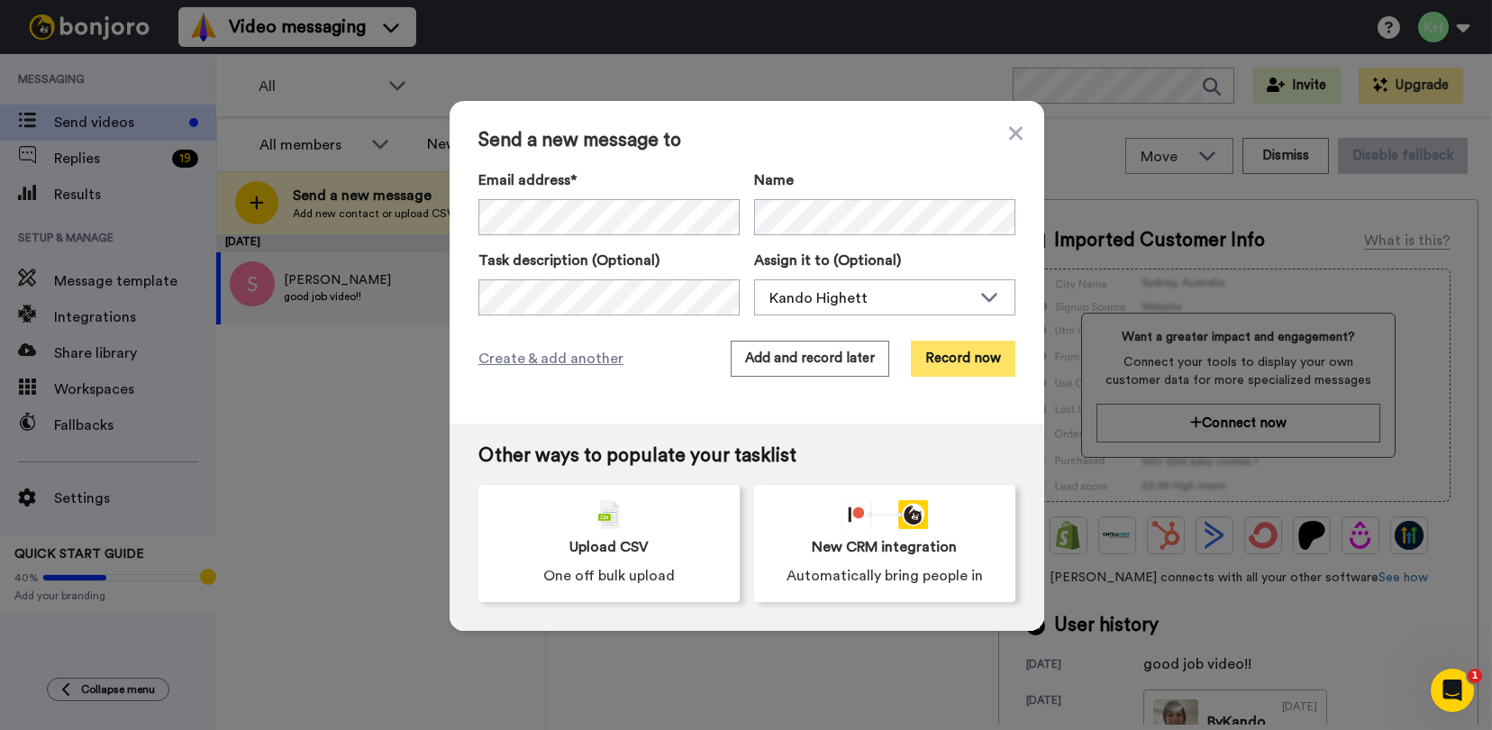
click at [968, 354] on button "Record now" at bounding box center [963, 358] width 104 height 36
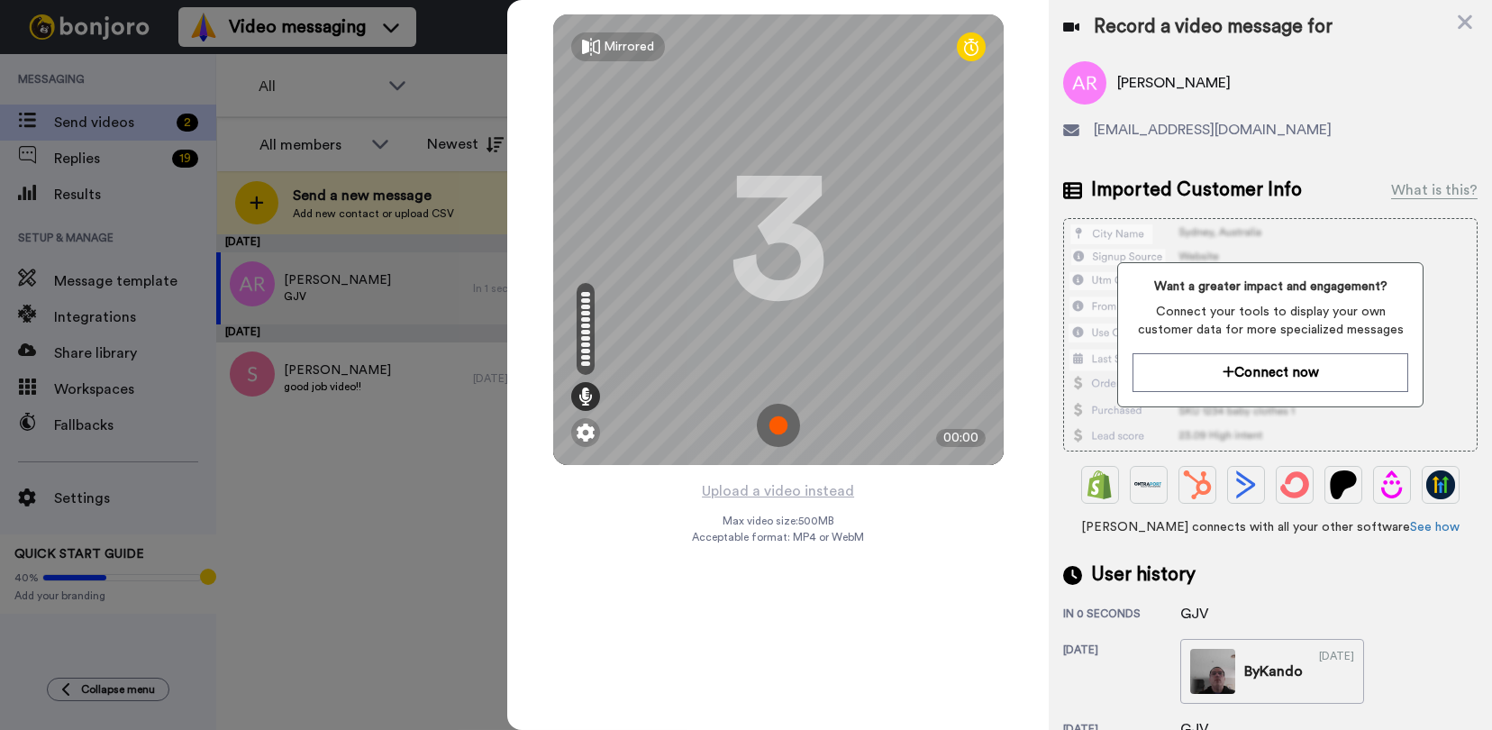
click at [780, 430] on img at bounding box center [778, 425] width 43 height 43
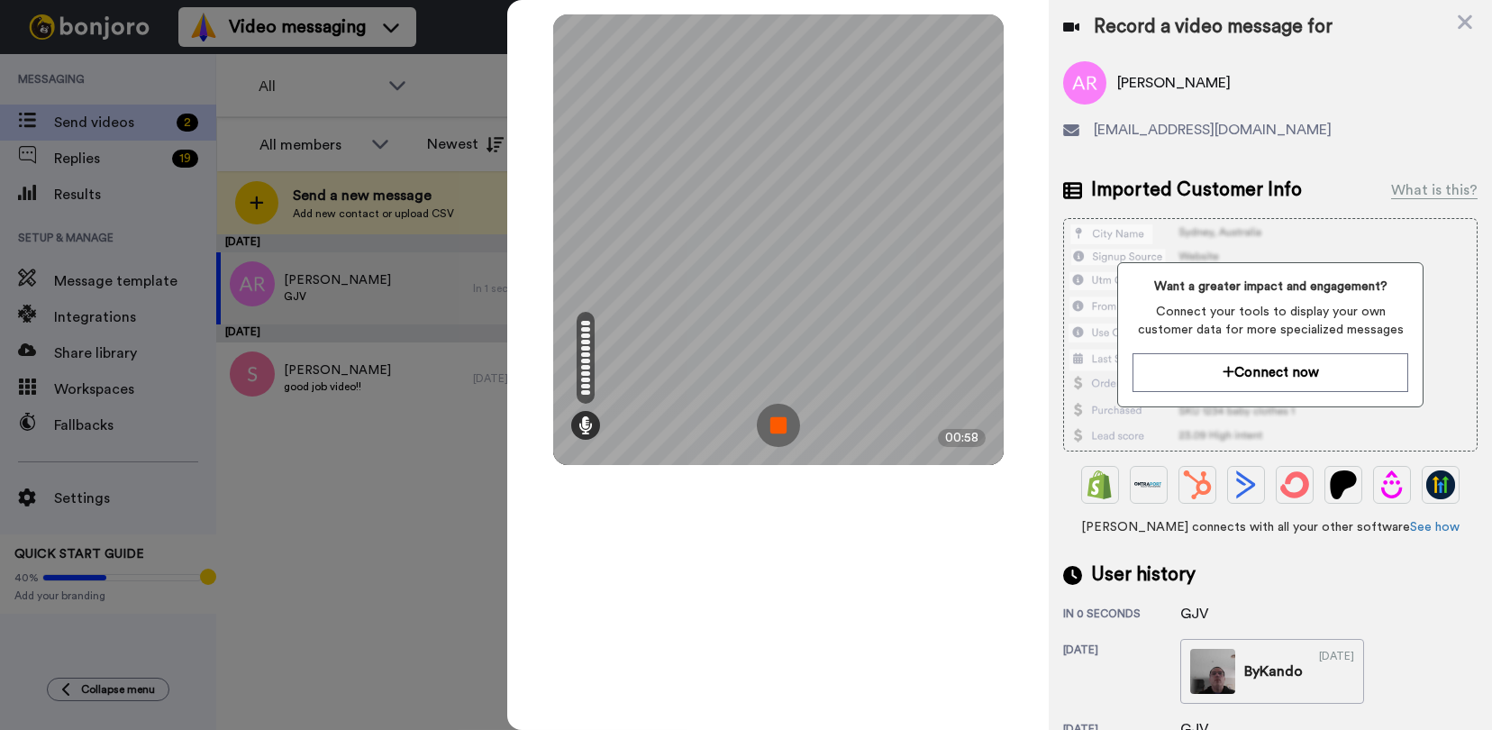
click at [784, 422] on img at bounding box center [778, 425] width 43 height 43
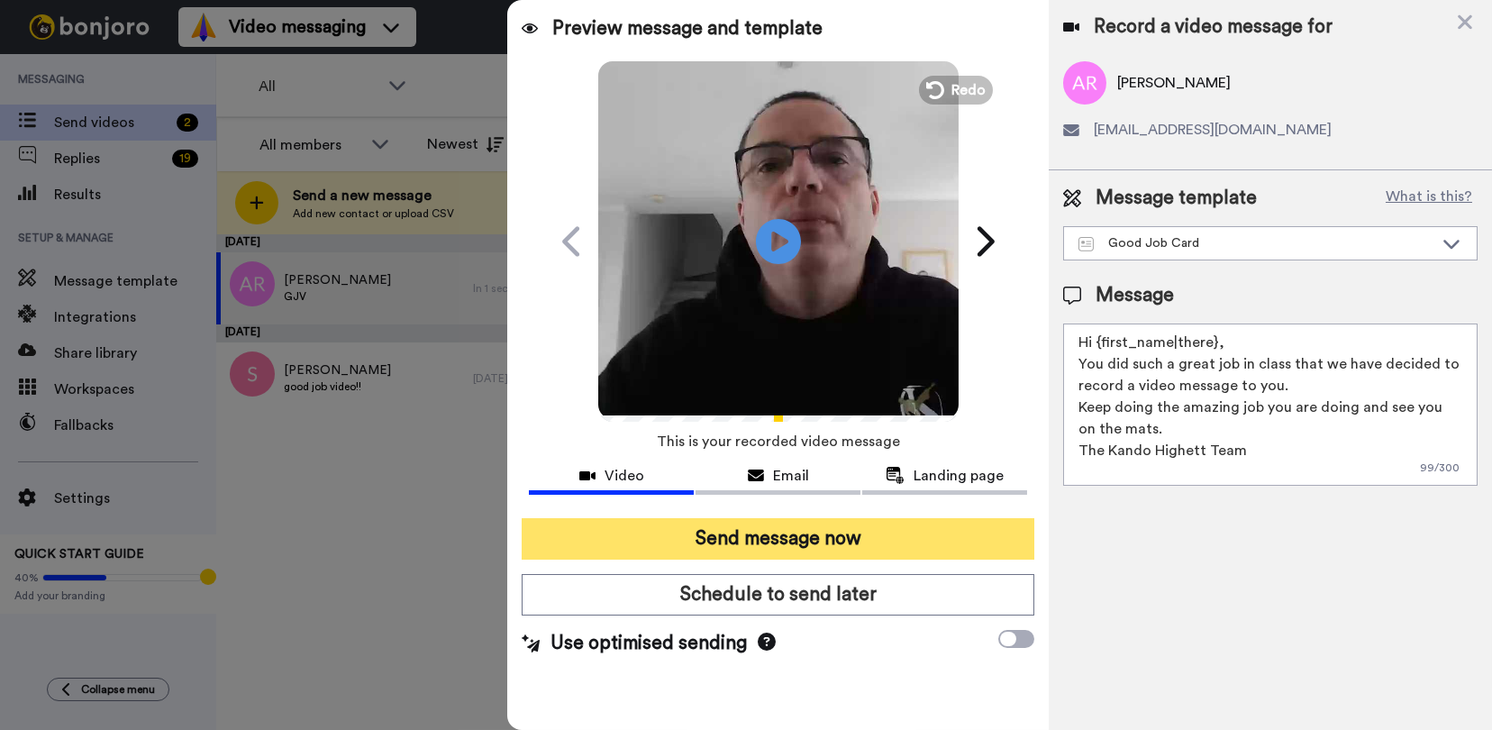
click at [960, 540] on button "Send message now" at bounding box center [778, 538] width 513 height 41
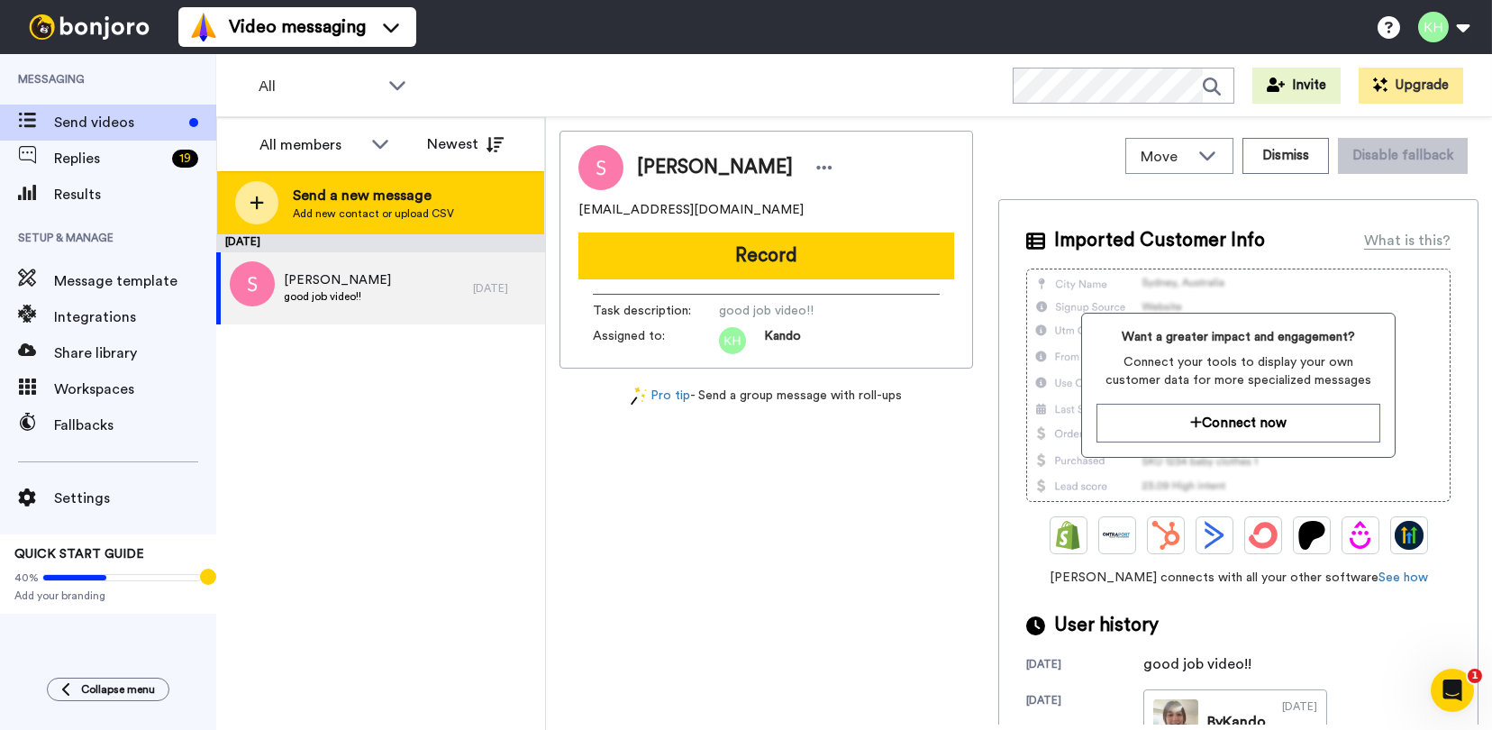
click at [439, 194] on span "Send a new message" at bounding box center [373, 196] width 161 height 22
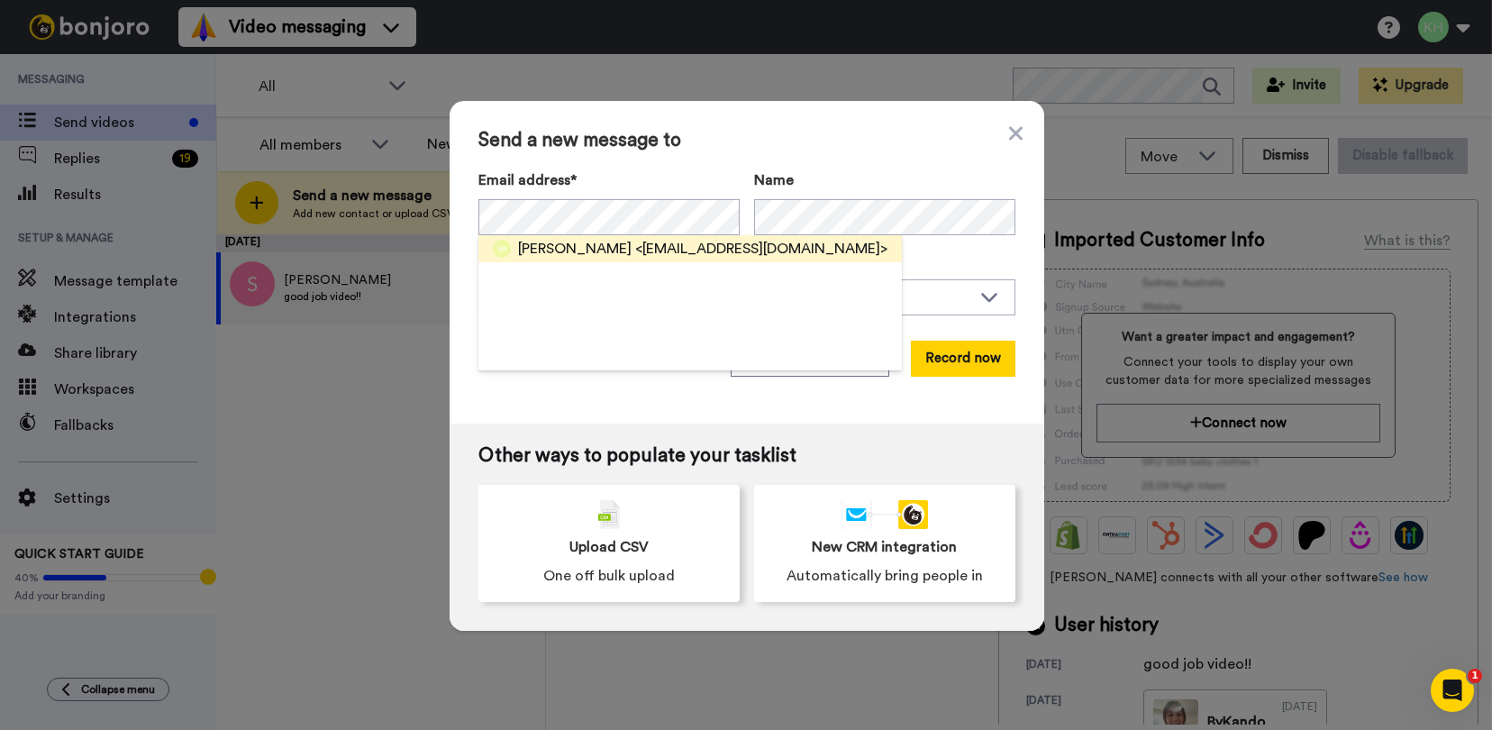
click at [635, 250] on span "<[EMAIL_ADDRESS][DOMAIN_NAME]>" at bounding box center [761, 249] width 252 height 22
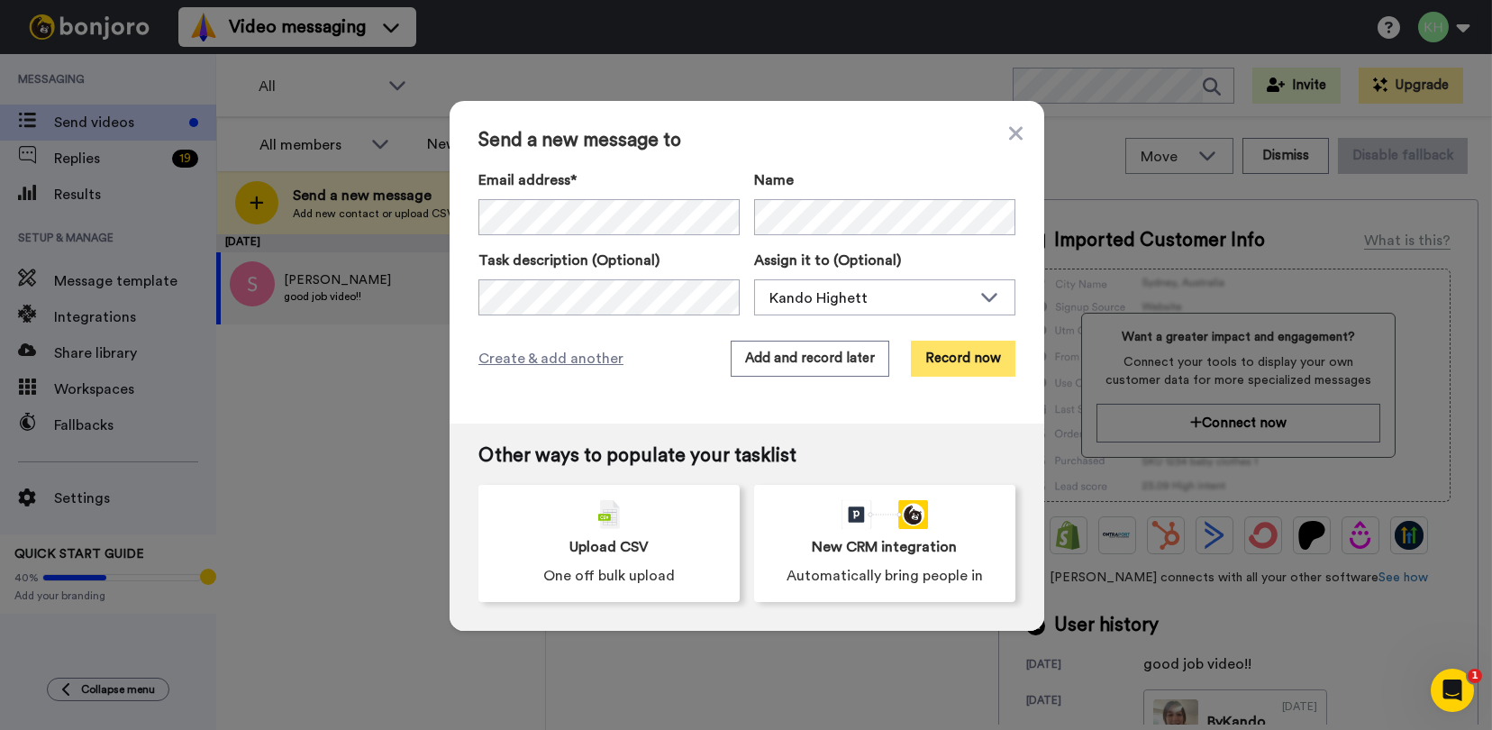
click at [952, 367] on button "Record now" at bounding box center [963, 358] width 104 height 36
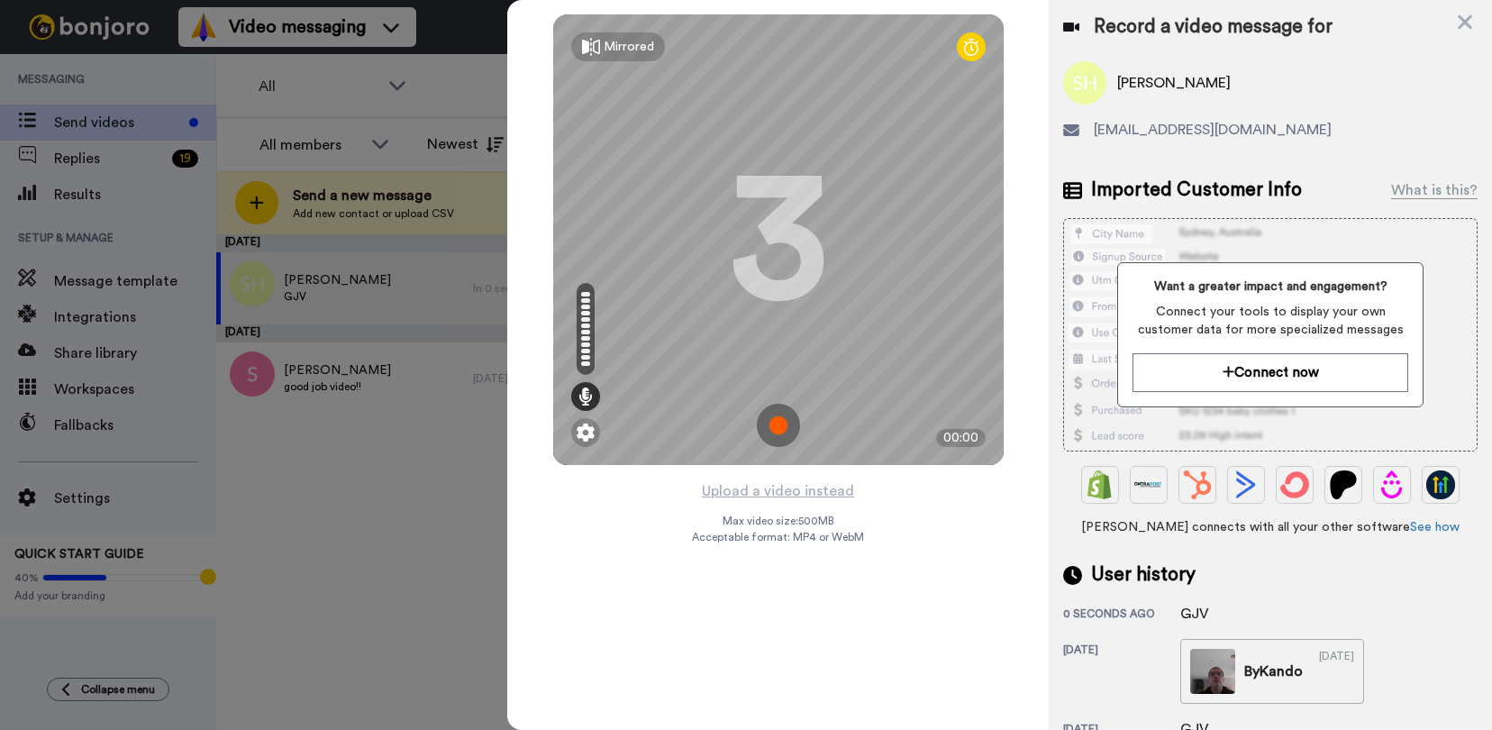
click at [784, 417] on img at bounding box center [778, 425] width 43 height 43
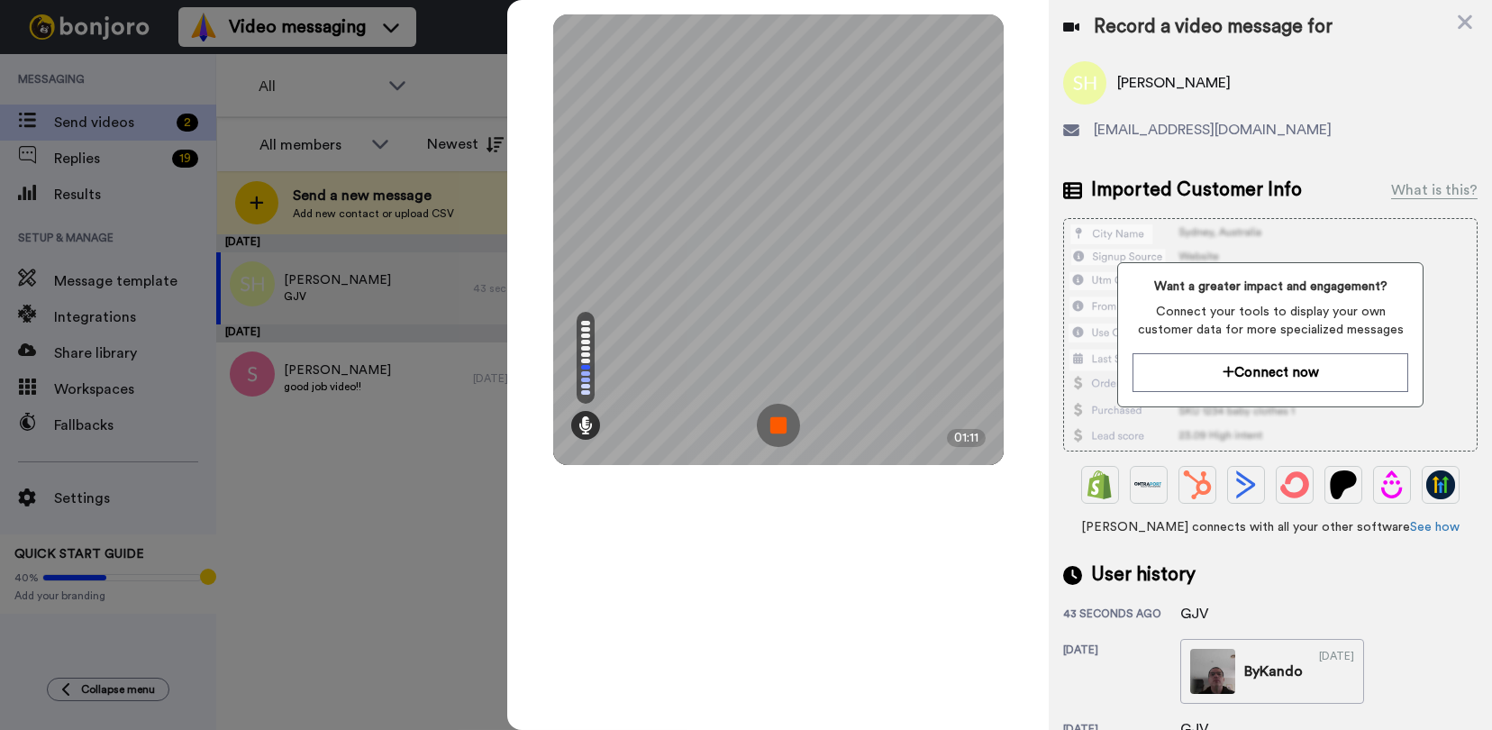
drag, startPoint x: 795, startPoint y: 423, endPoint x: 649, endPoint y: 554, distance: 196.5
click at [648, 555] on div "Mirrored Redo 3 01:11" at bounding box center [777, 365] width 541 height 730
click at [765, 420] on img at bounding box center [778, 425] width 43 height 43
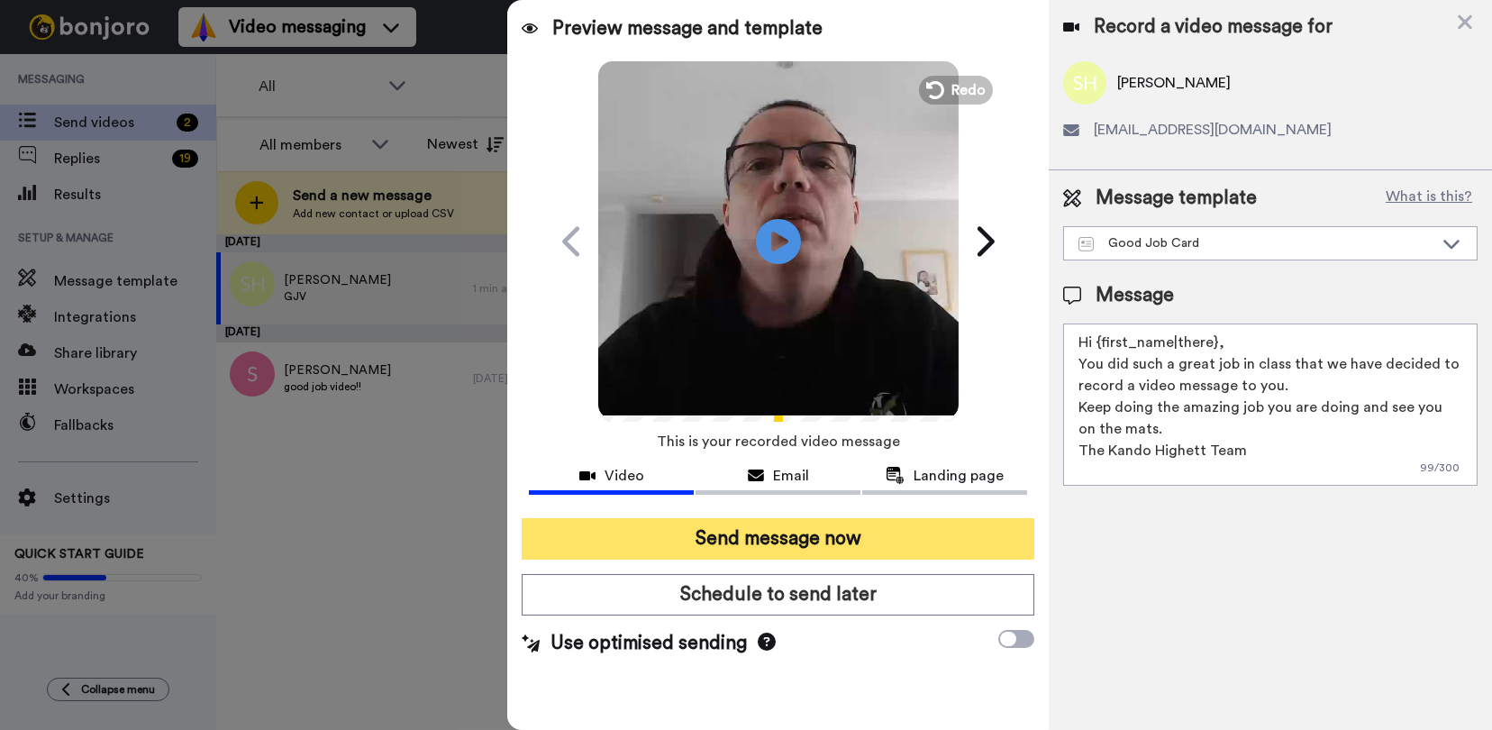
click at [805, 524] on button "Send message now" at bounding box center [778, 538] width 513 height 41
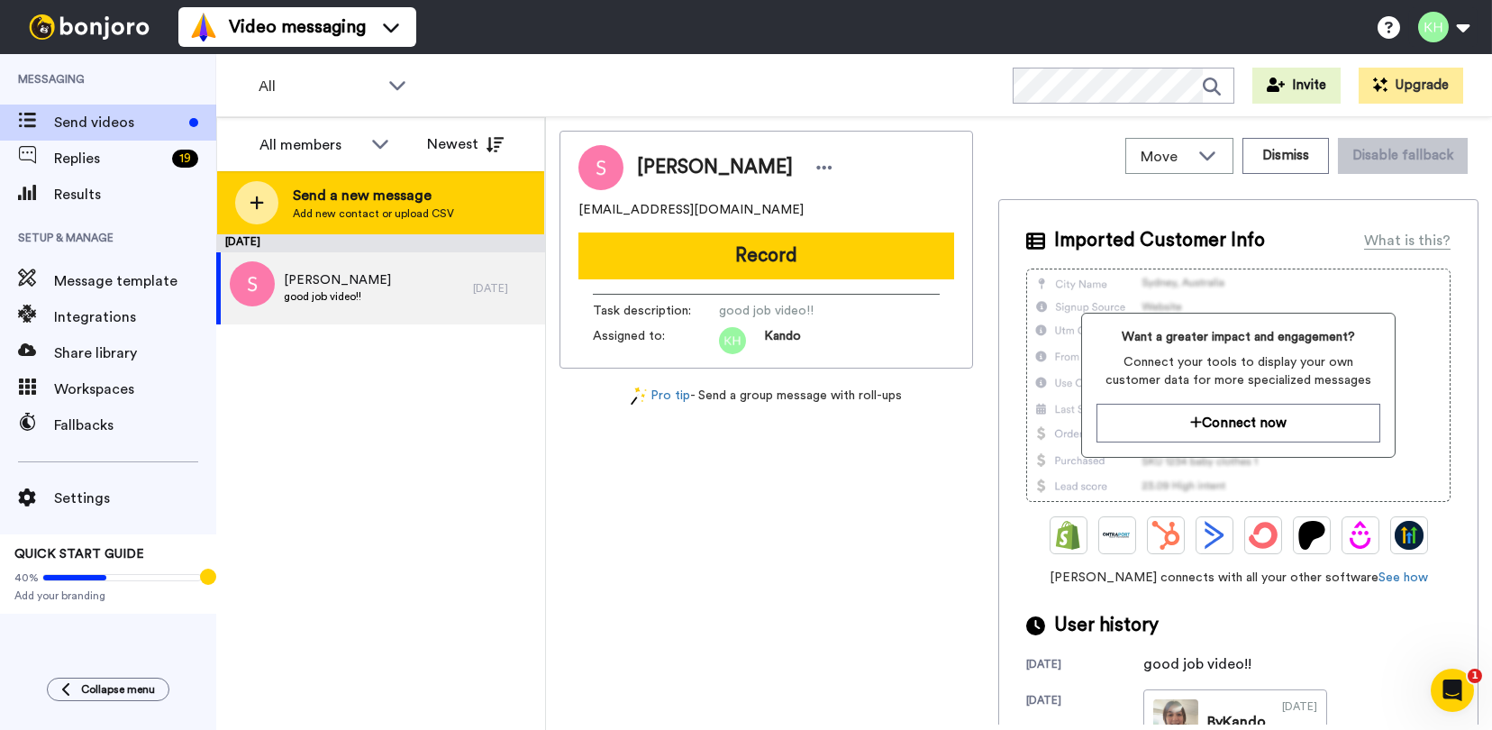
click at [474, 200] on div "Send a new message Add new contact or upload CSV" at bounding box center [380, 202] width 327 height 63
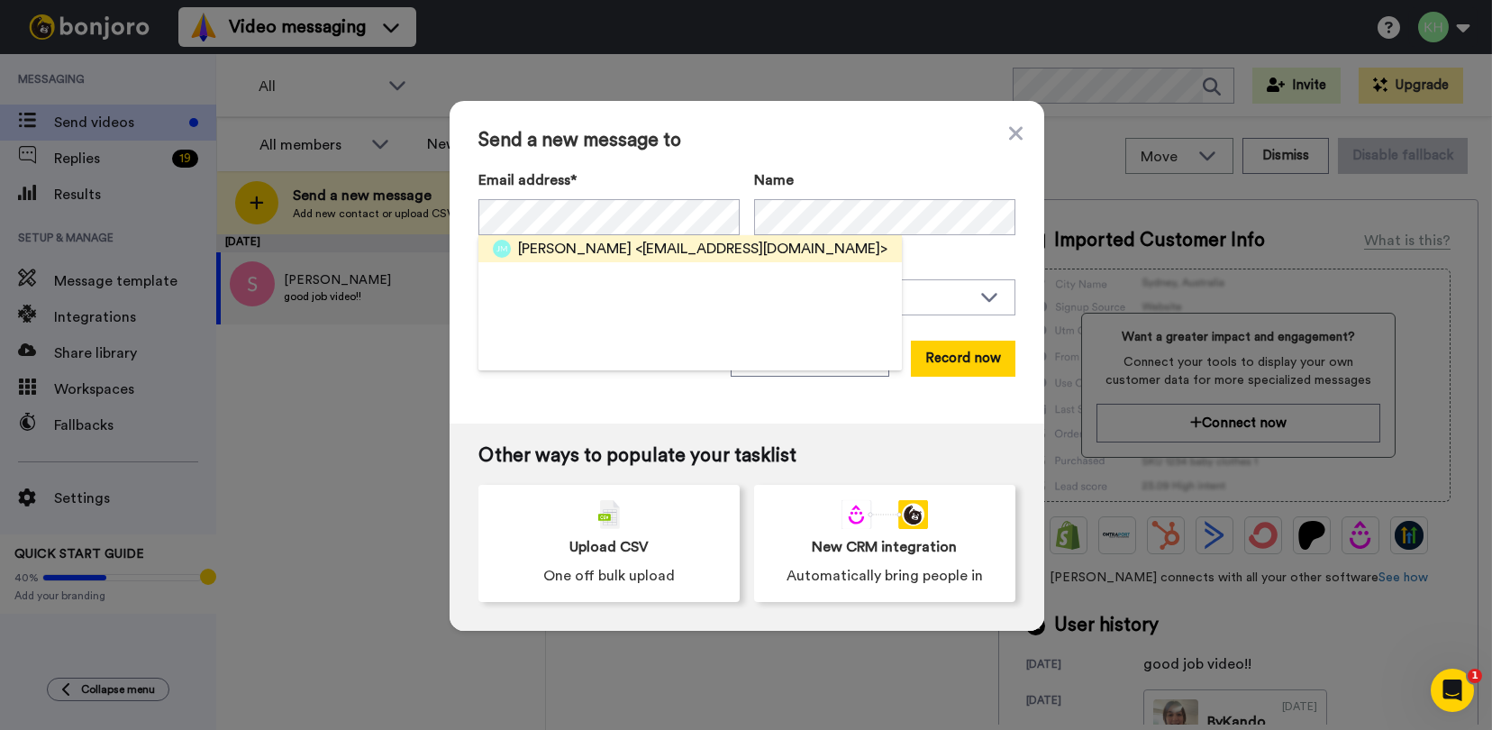
click at [603, 242] on span "Joshua Mccoy" at bounding box center [574, 249] width 113 height 22
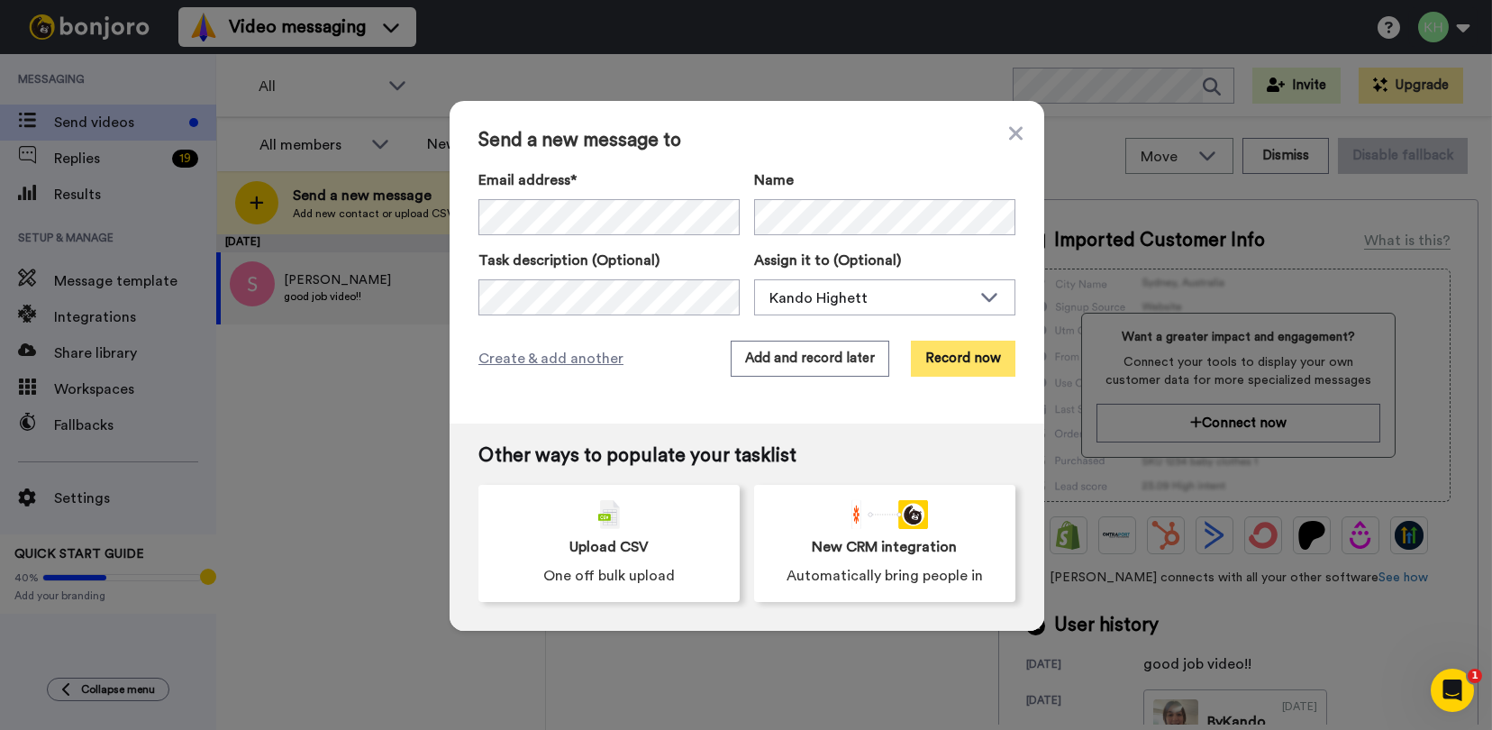
click at [968, 358] on button "Record now" at bounding box center [963, 358] width 104 height 36
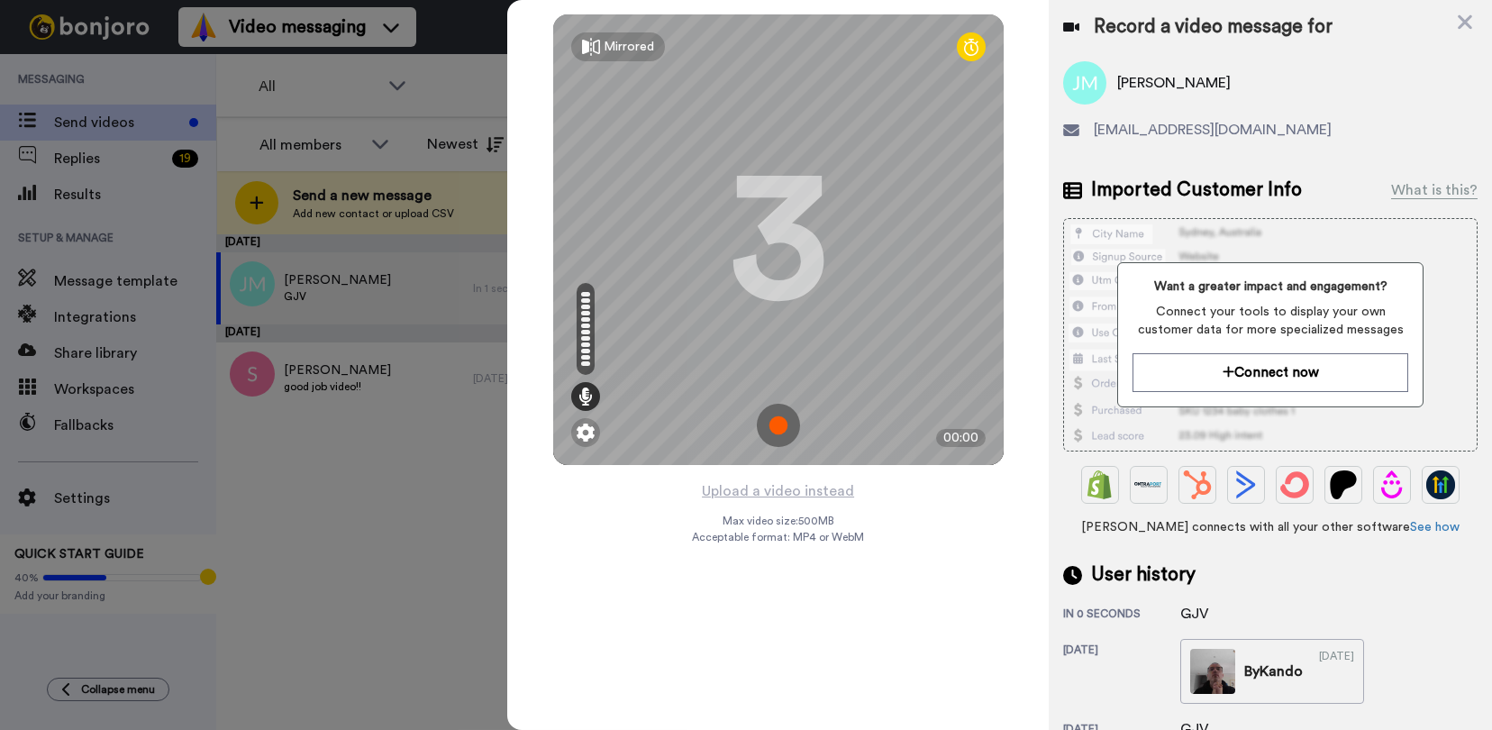
click at [776, 421] on img at bounding box center [778, 425] width 43 height 43
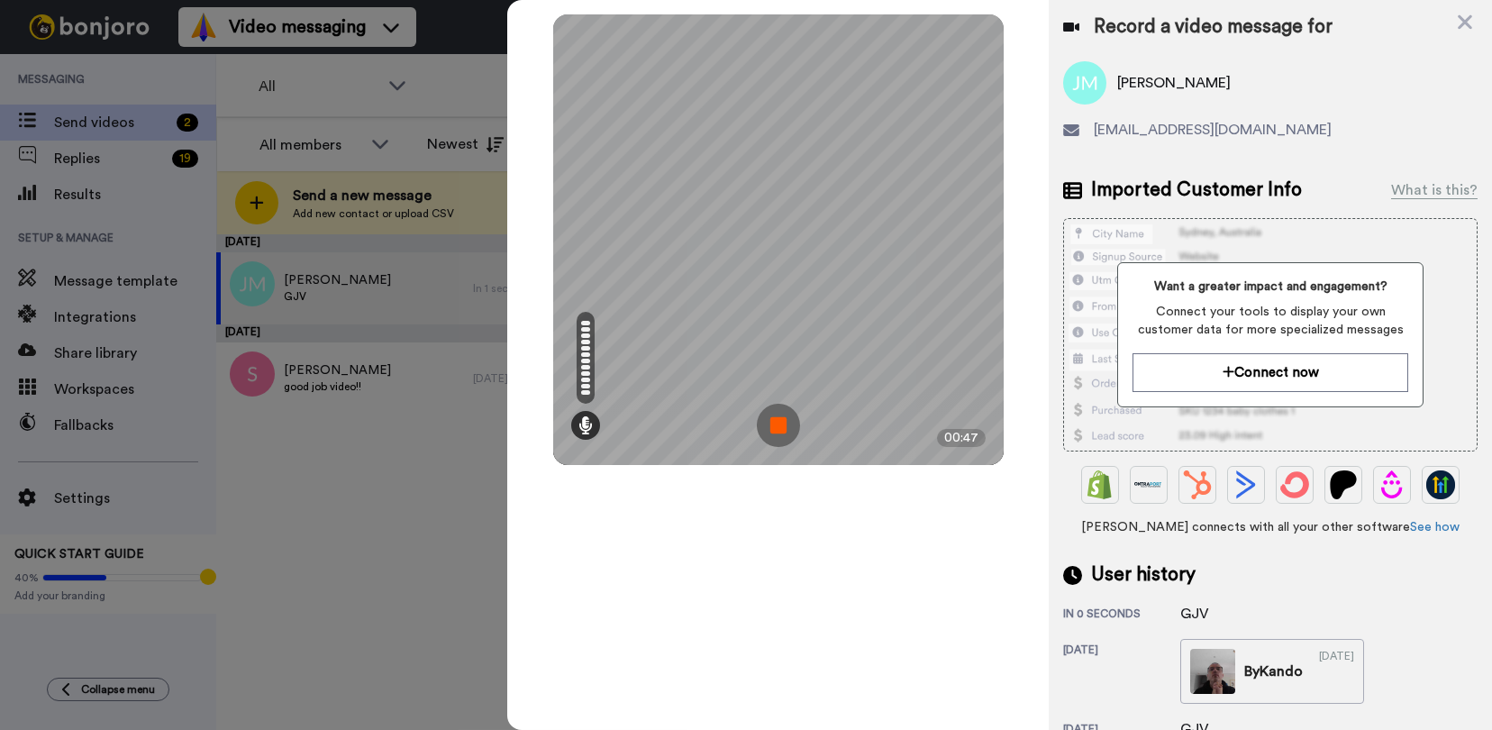
click at [779, 419] on img at bounding box center [778, 425] width 43 height 43
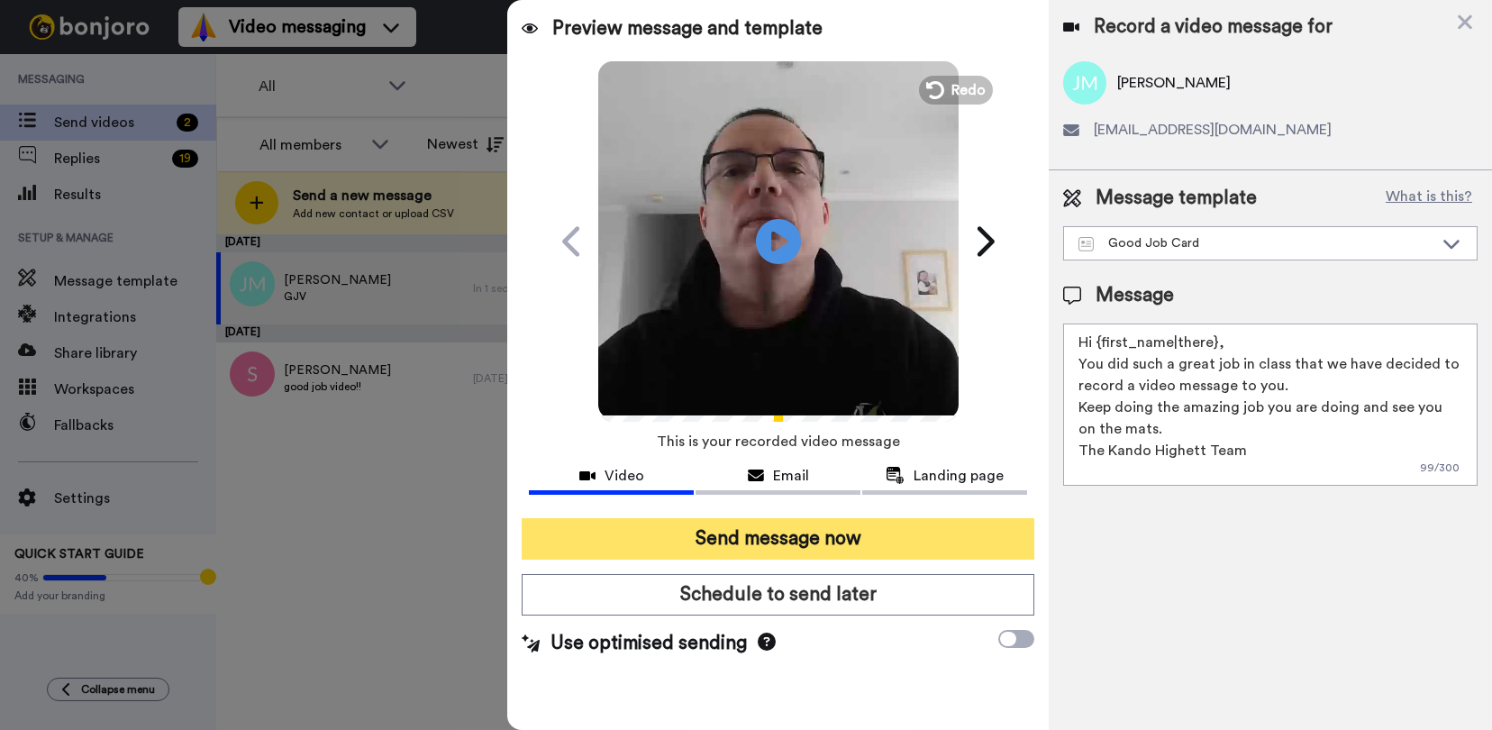
click at [745, 526] on button "Send message now" at bounding box center [778, 538] width 513 height 41
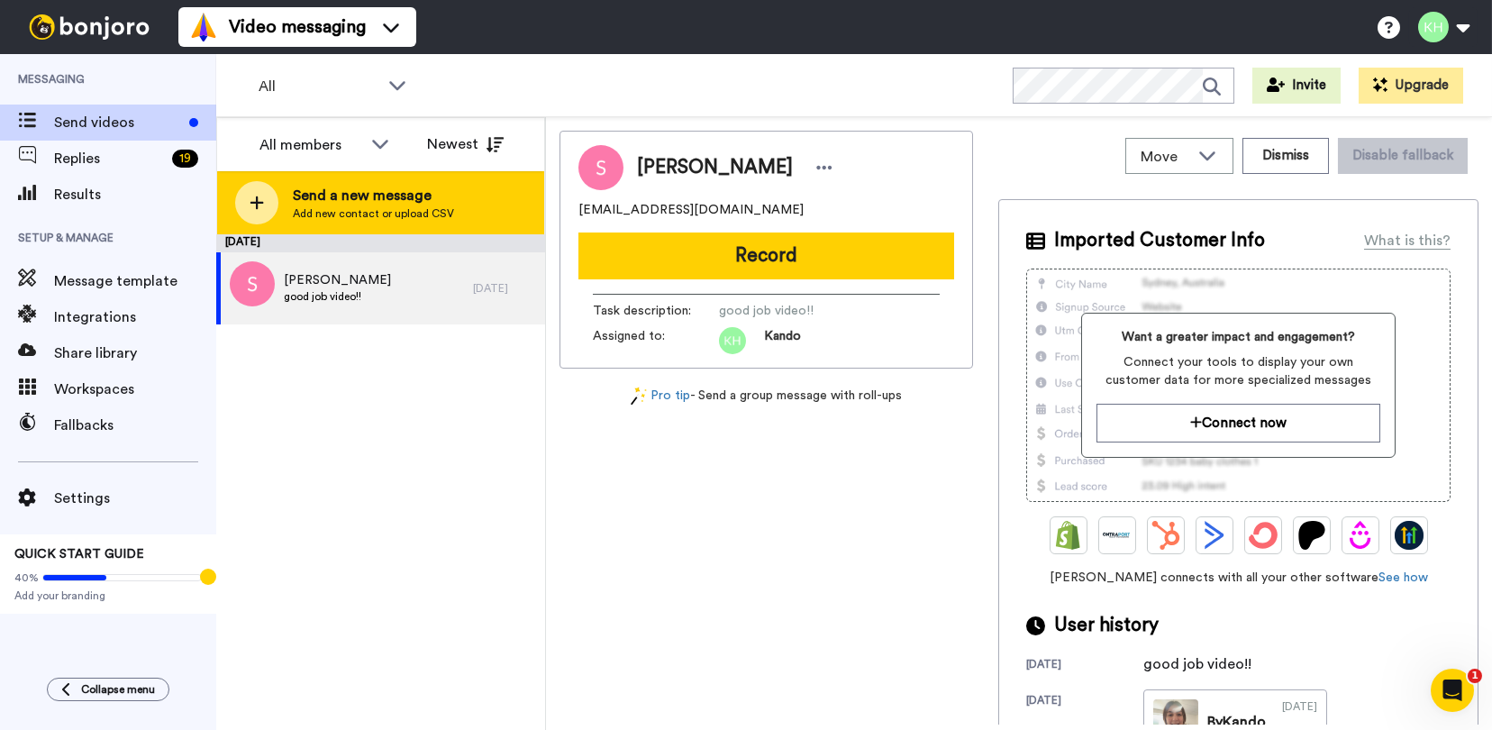
click at [375, 213] on span "Add new contact or upload CSV" at bounding box center [373, 213] width 161 height 14
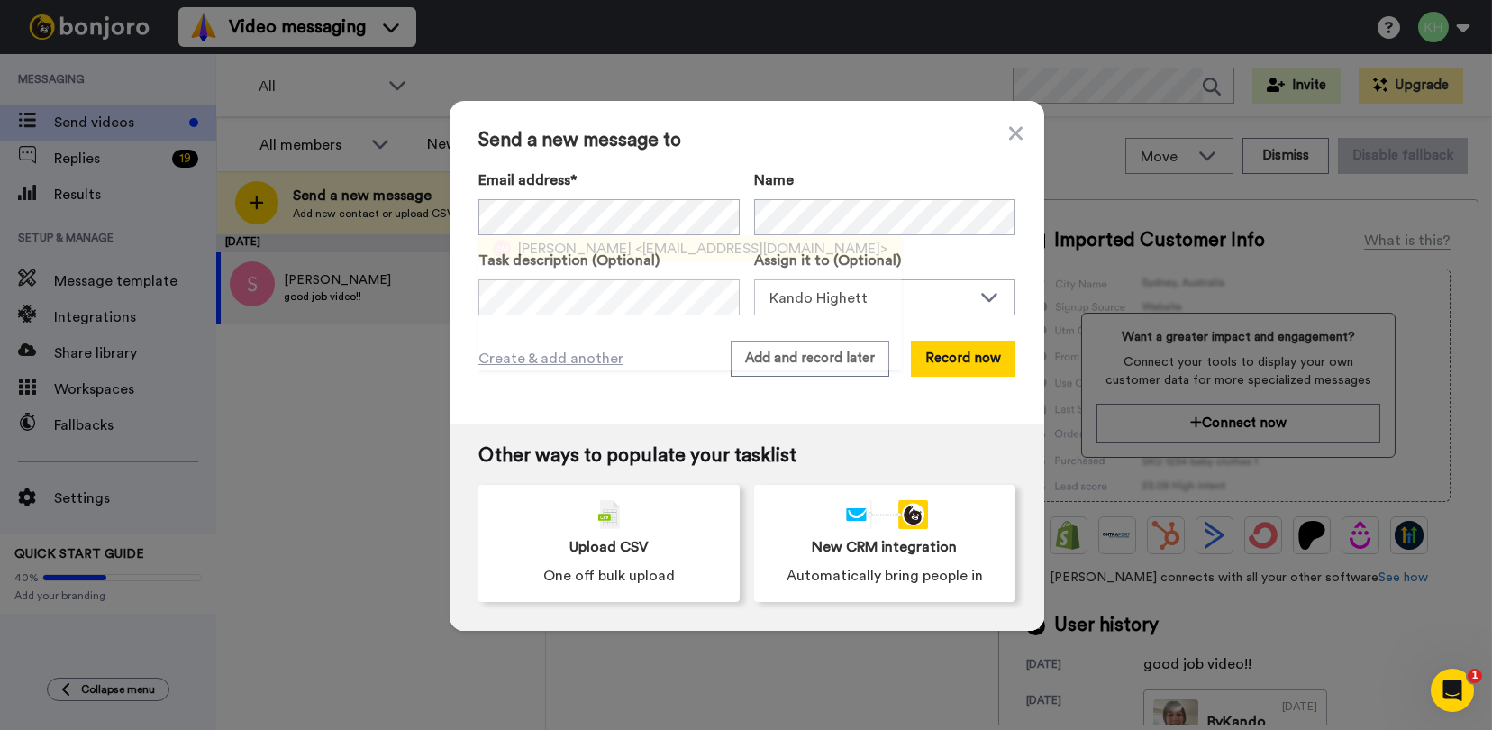
click at [562, 245] on span "[PERSON_NAME]" at bounding box center [574, 249] width 113 height 22
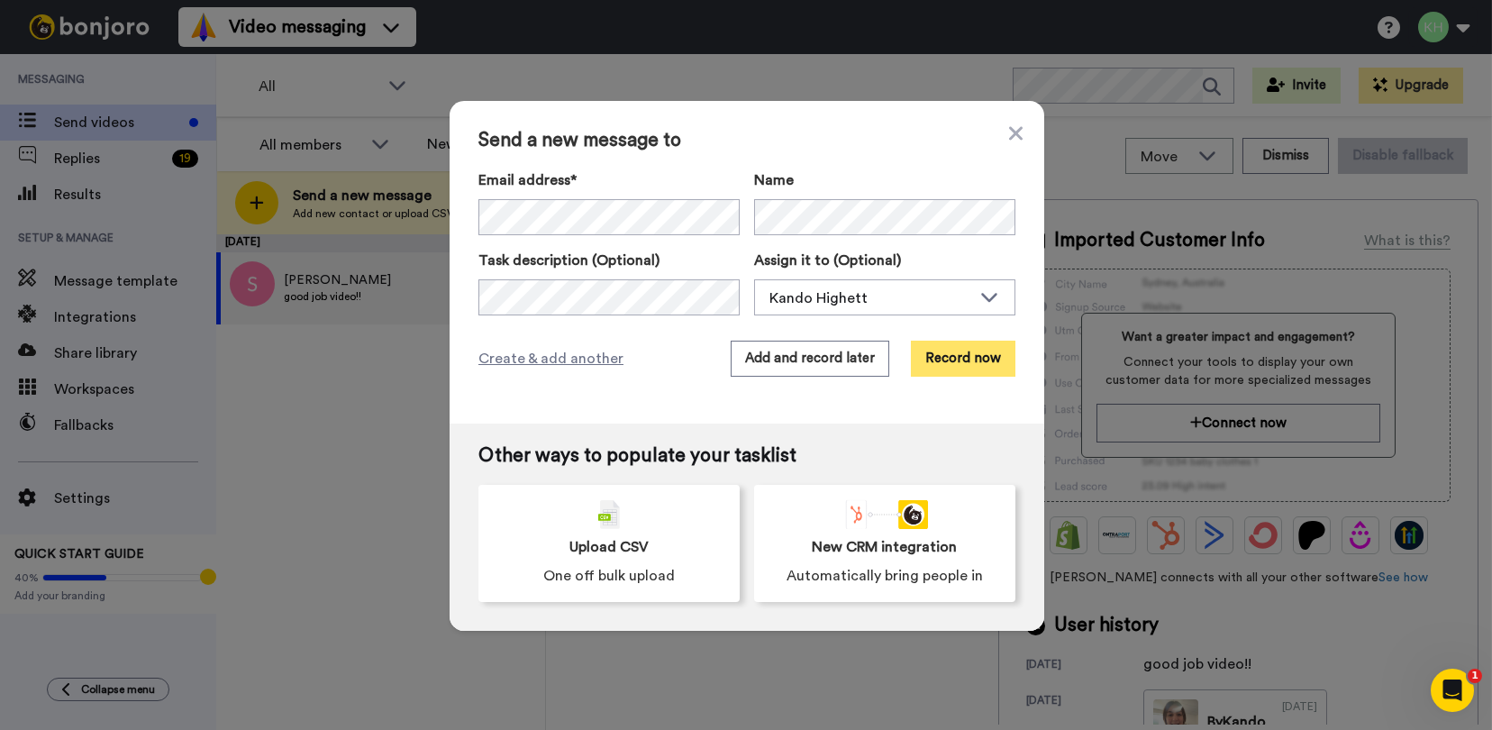
click at [963, 362] on button "Record now" at bounding box center [963, 358] width 104 height 36
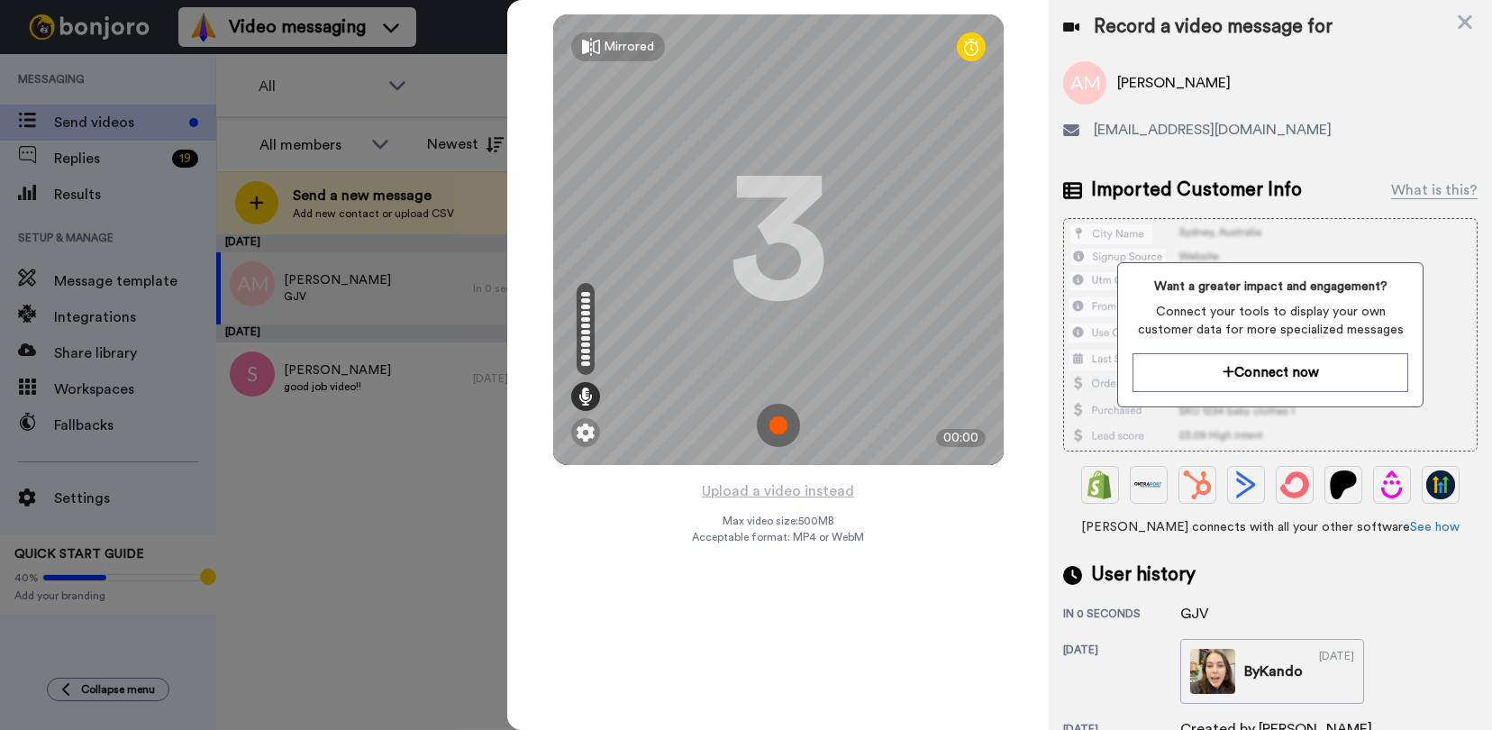
click at [785, 428] on img at bounding box center [778, 425] width 43 height 43
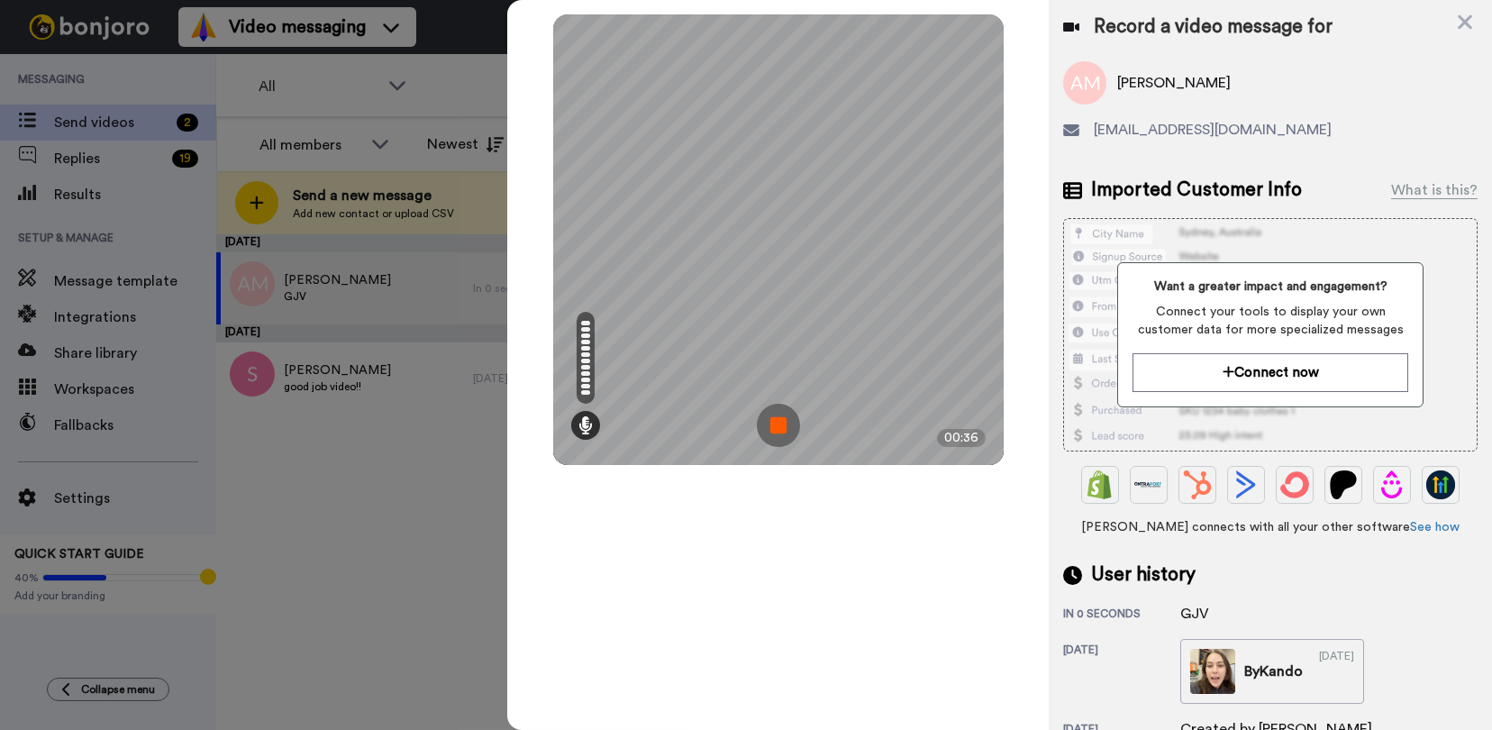
click at [785, 428] on img at bounding box center [778, 425] width 43 height 43
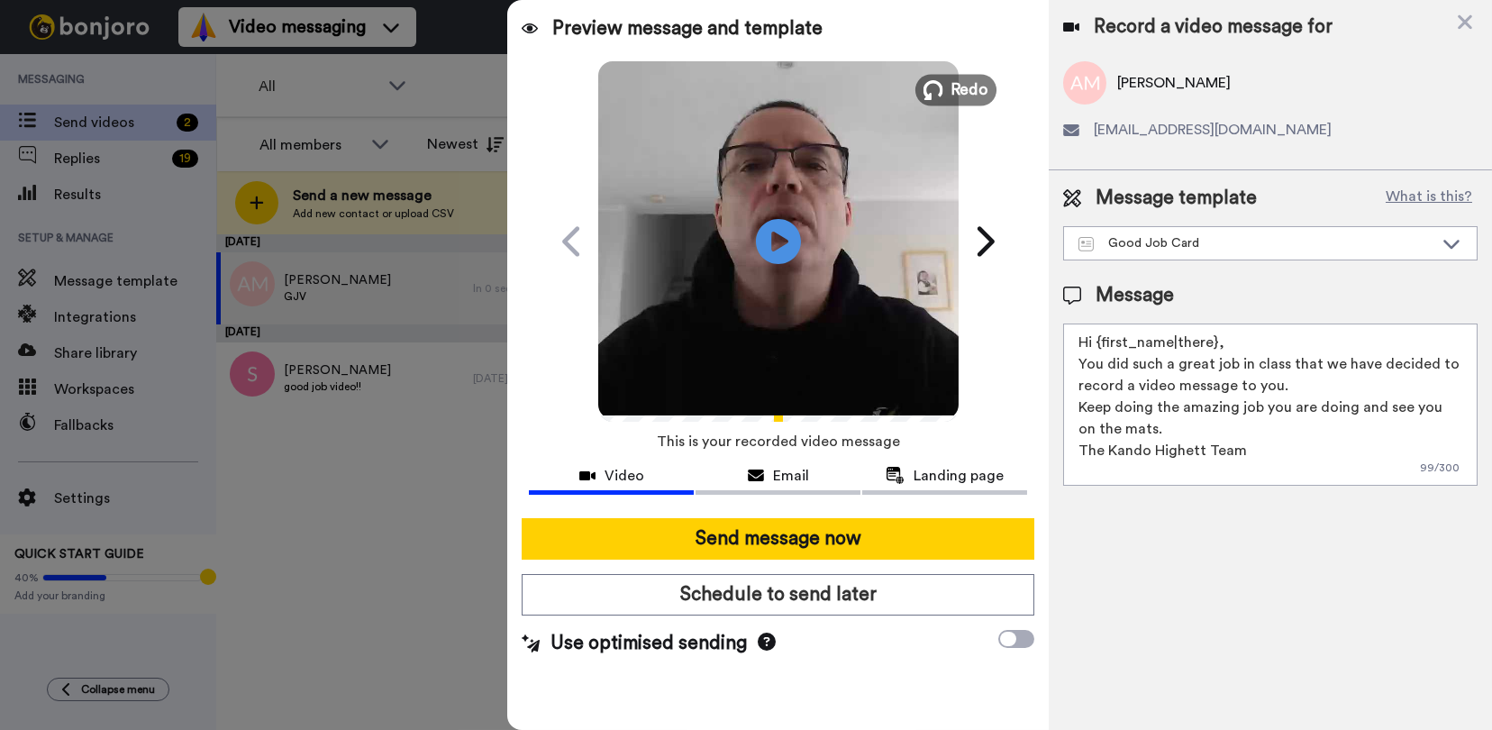
click at [951, 87] on span "Redo" at bounding box center [969, 88] width 38 height 23
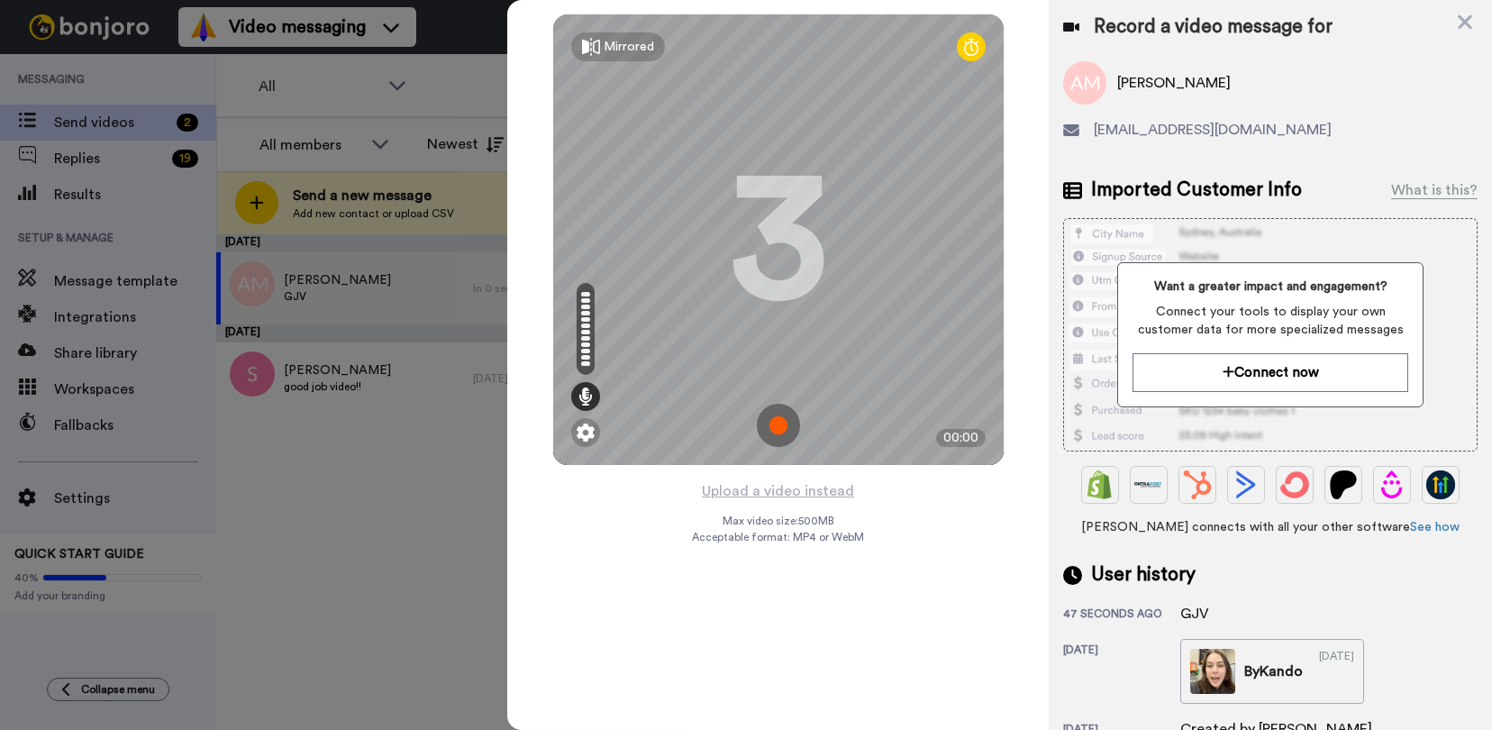
click at [772, 411] on img at bounding box center [778, 425] width 43 height 43
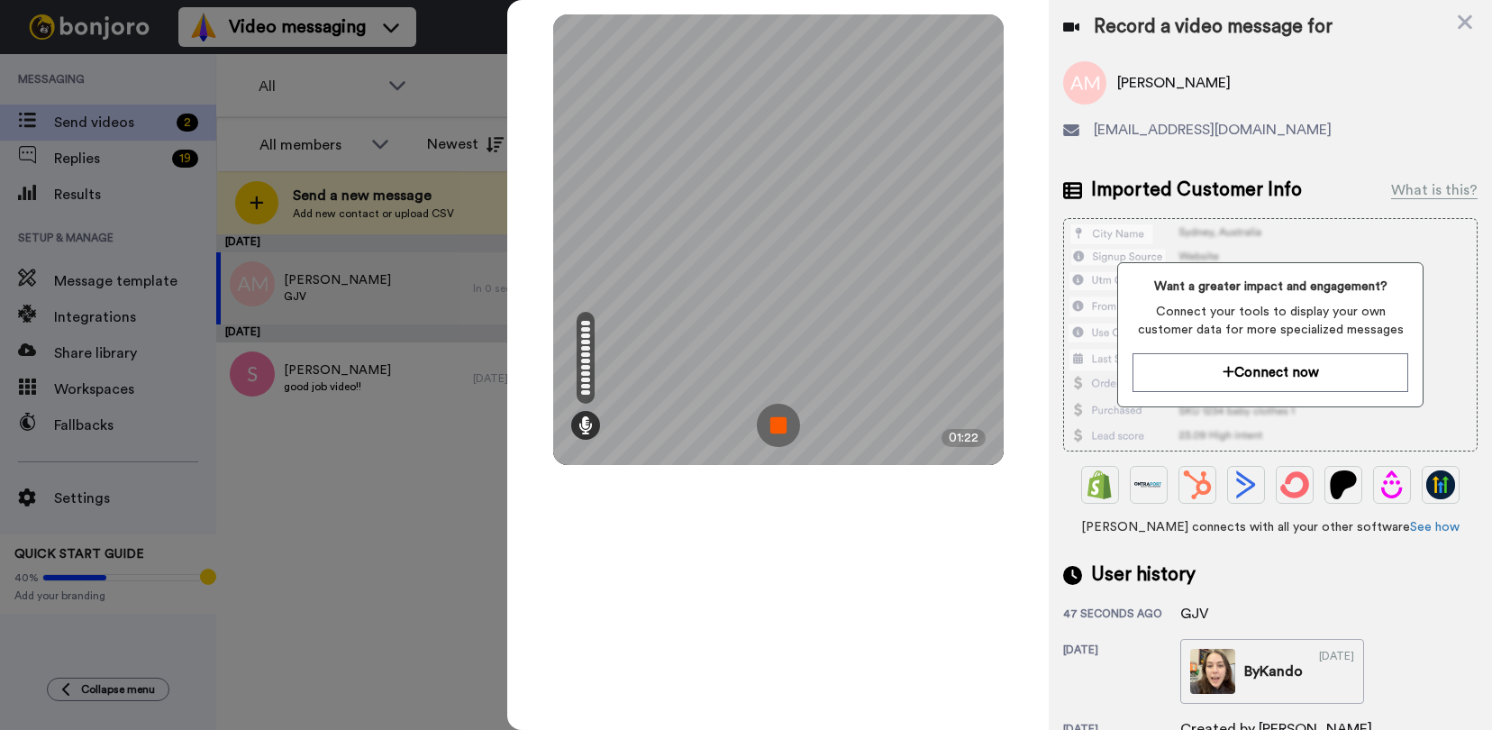
click at [785, 429] on img at bounding box center [778, 425] width 43 height 43
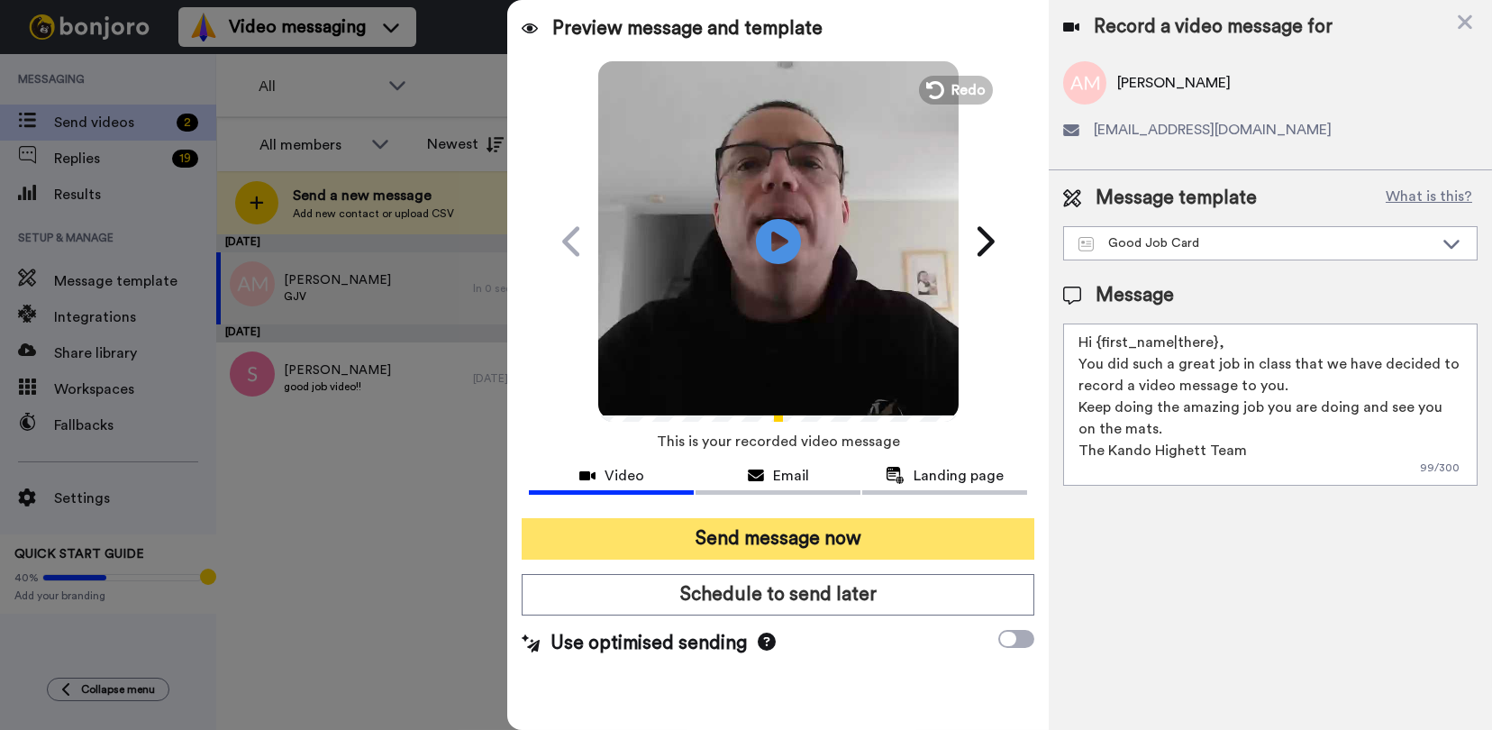
click at [811, 548] on button "Send message now" at bounding box center [778, 538] width 513 height 41
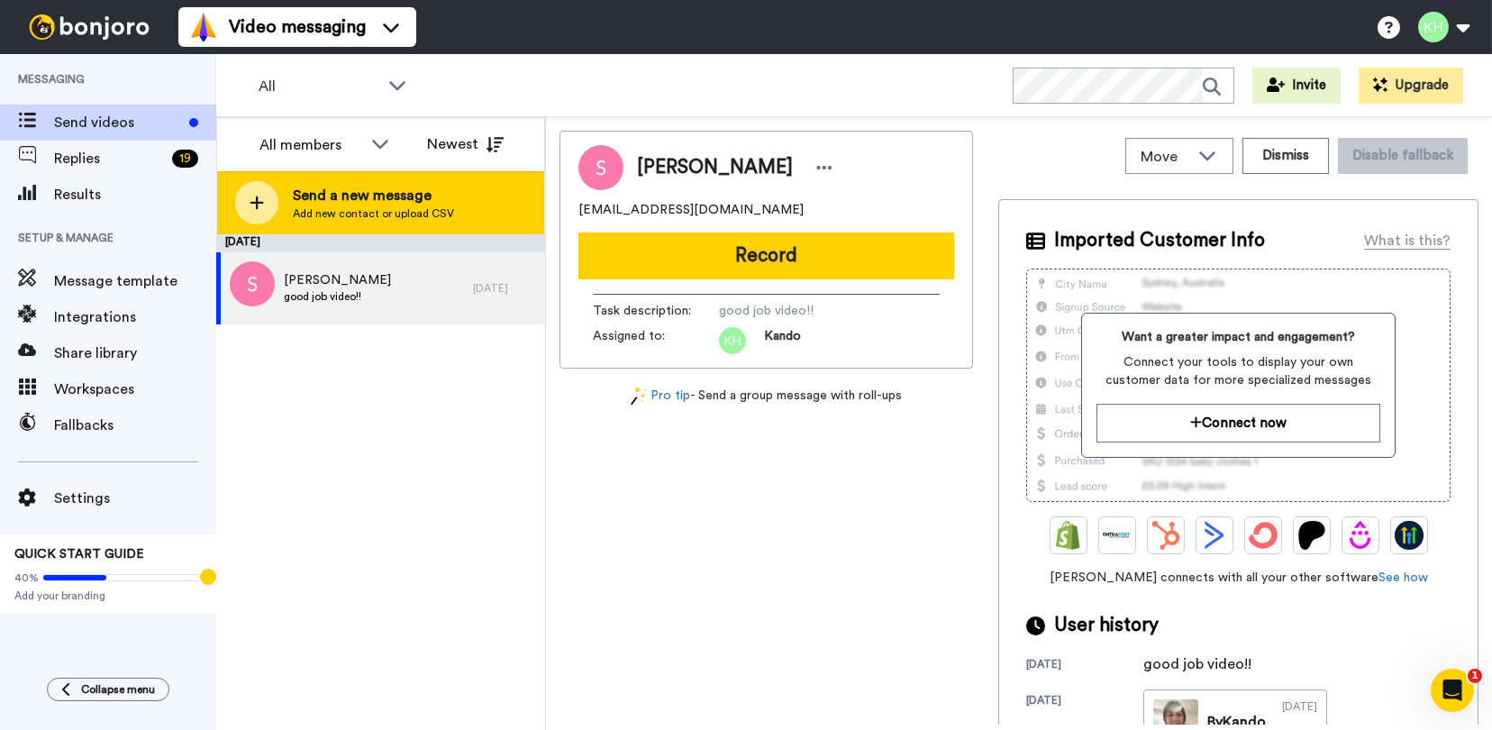
click at [428, 203] on span "Send a new message" at bounding box center [373, 196] width 161 height 22
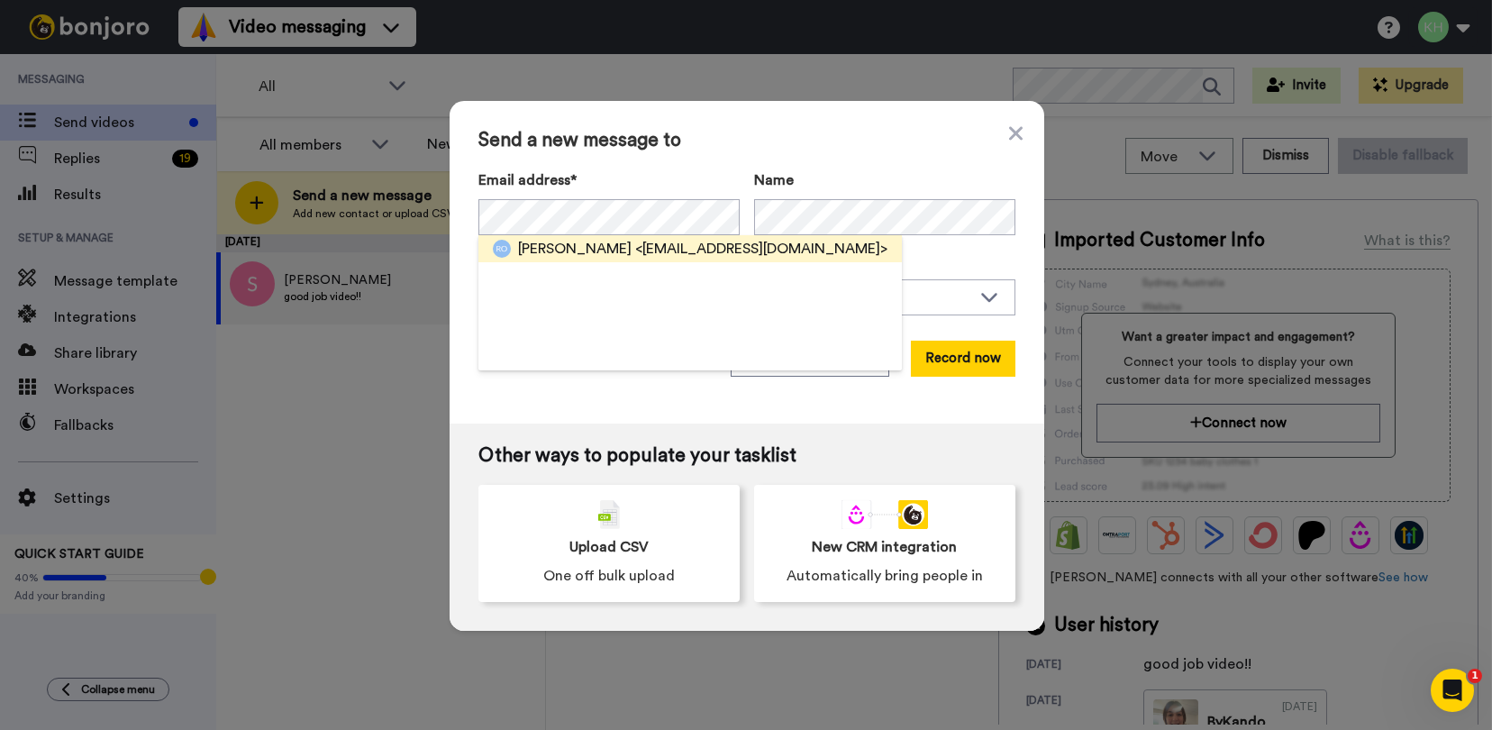
click at [566, 238] on span "Riley Oliver" at bounding box center [574, 249] width 113 height 22
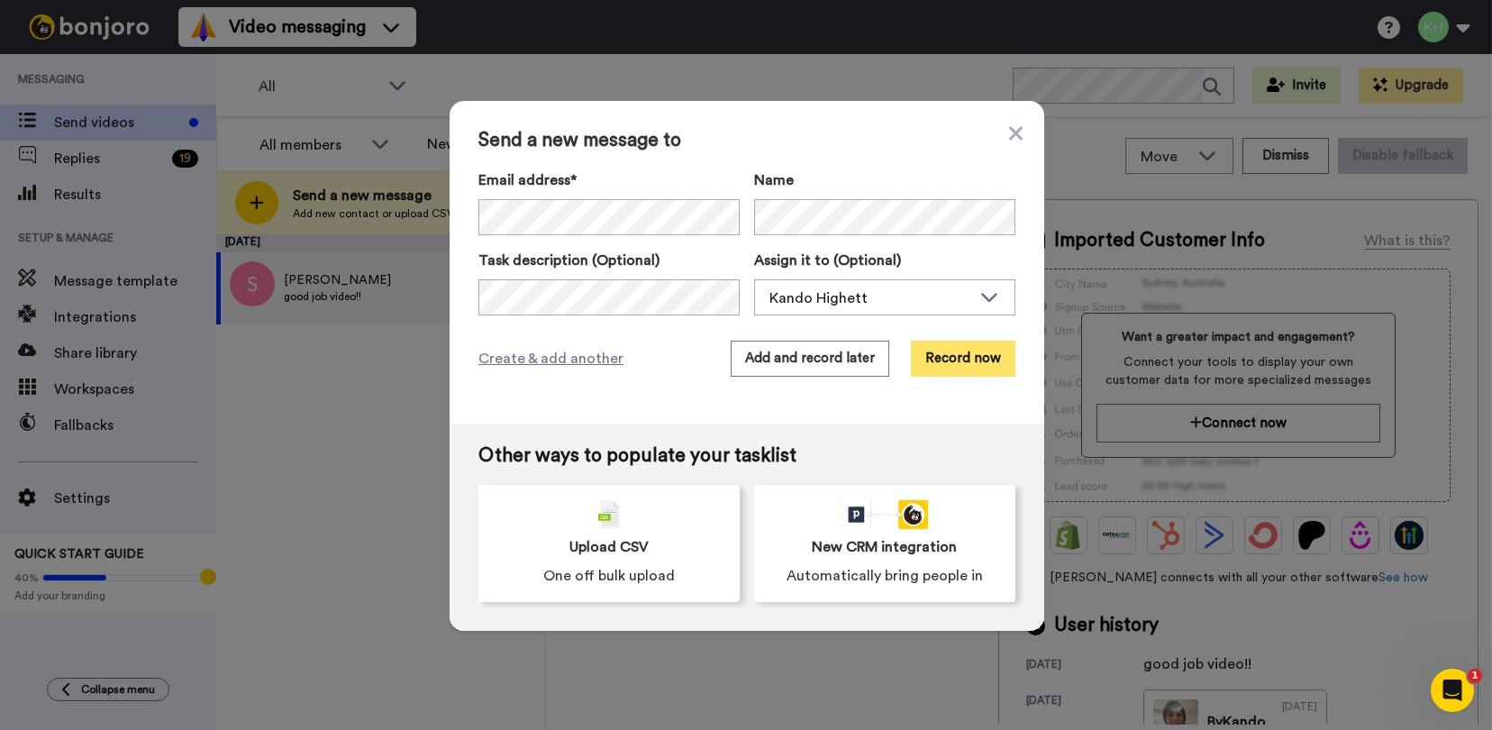
click at [968, 360] on button "Record now" at bounding box center [963, 358] width 104 height 36
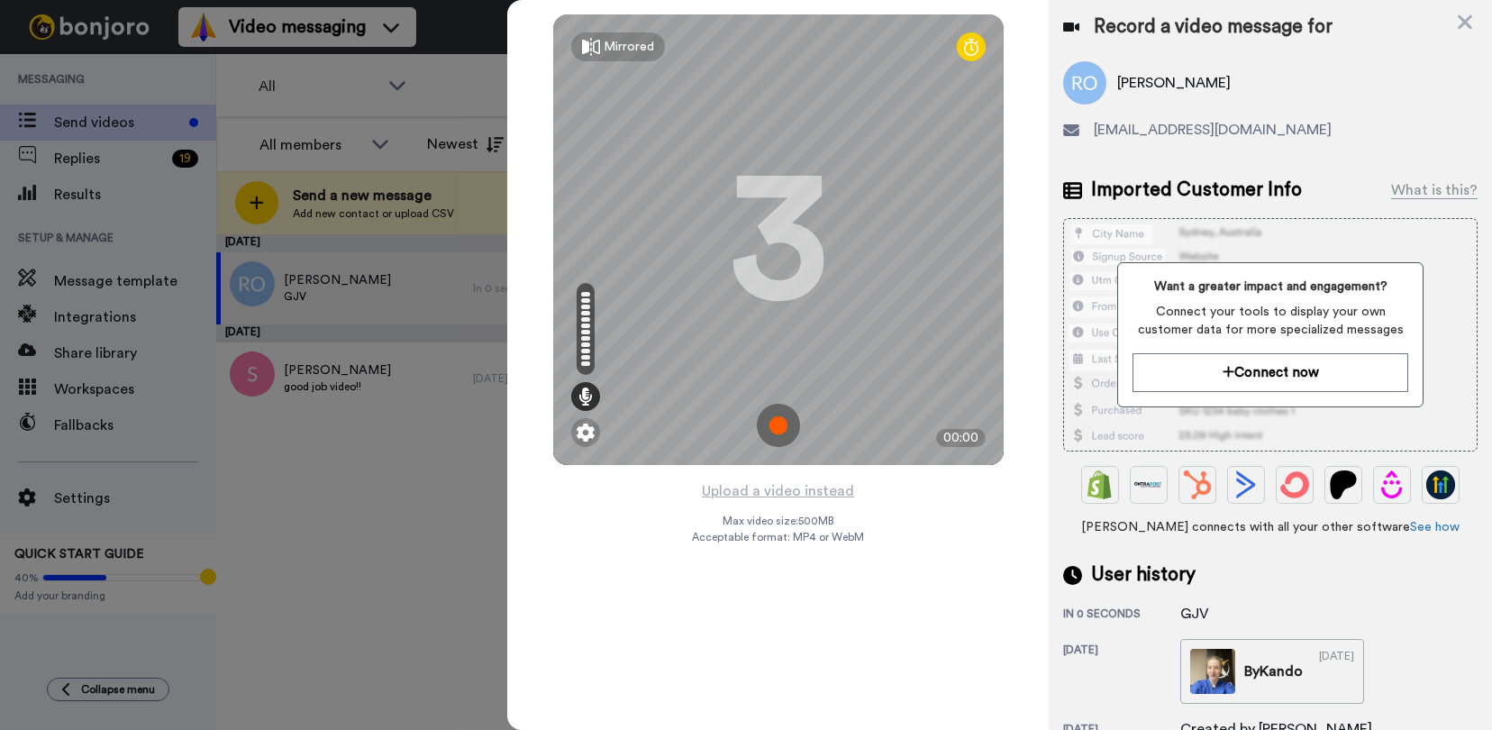
click at [776, 414] on img at bounding box center [778, 425] width 43 height 43
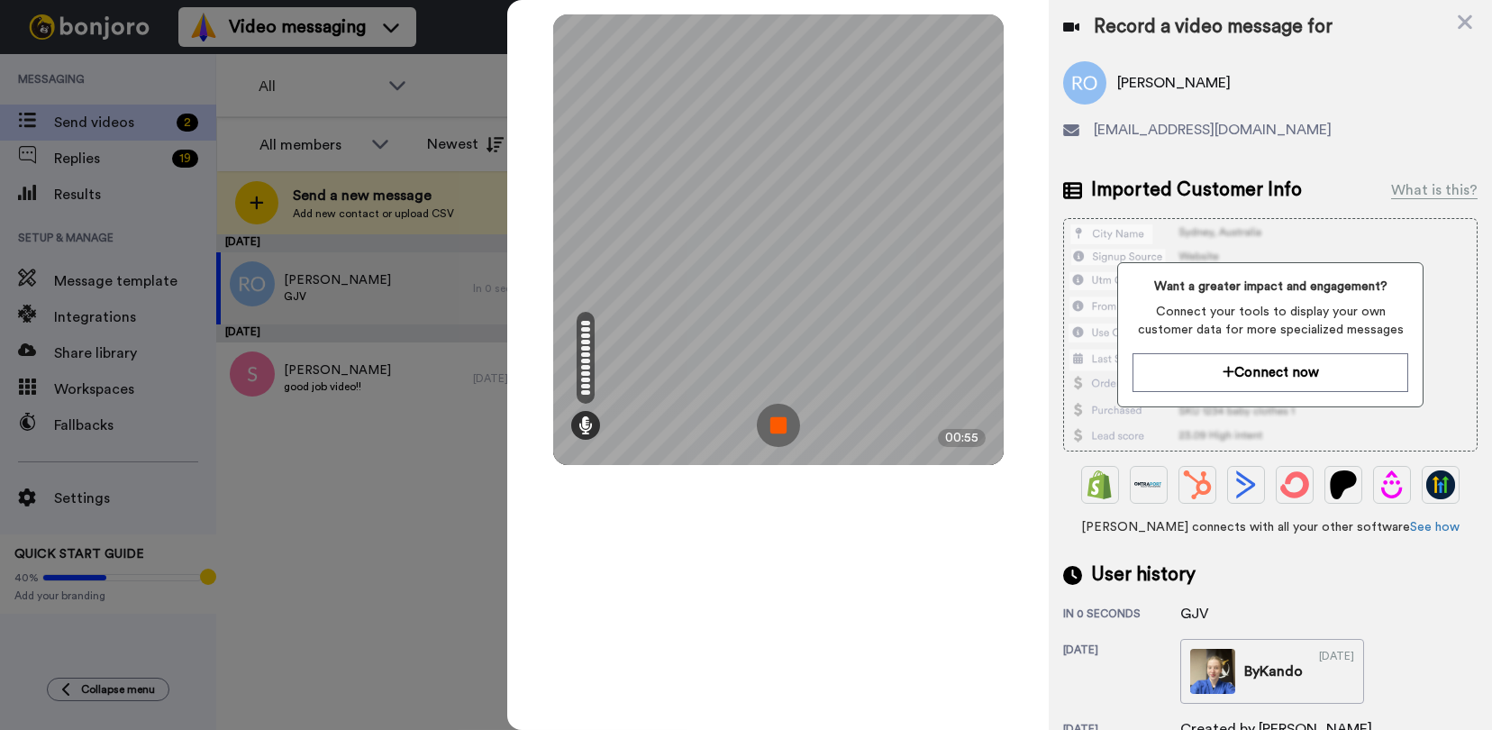
click at [776, 430] on img at bounding box center [778, 425] width 43 height 43
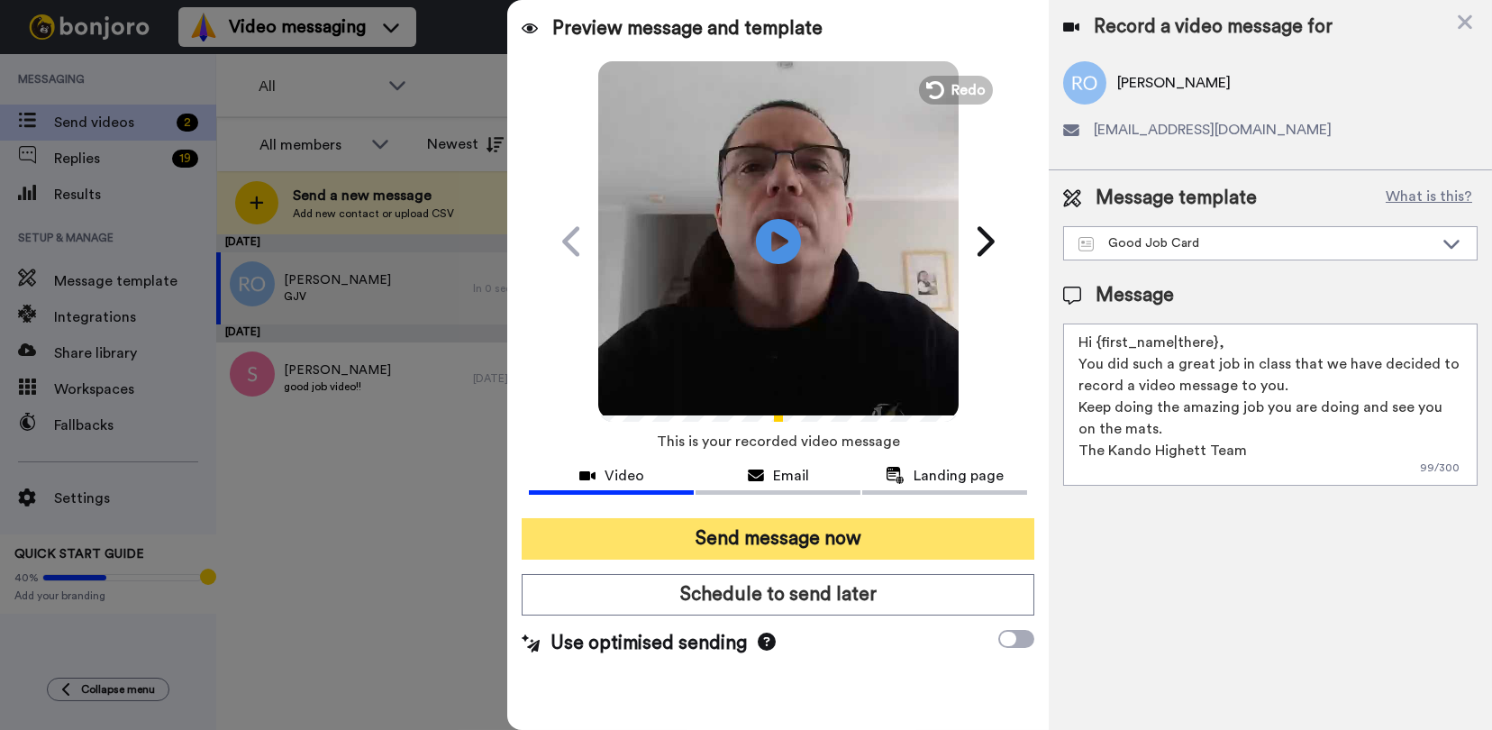
click at [778, 532] on button "Send message now" at bounding box center [778, 538] width 513 height 41
